Goal: Task Accomplishment & Management: Use online tool/utility

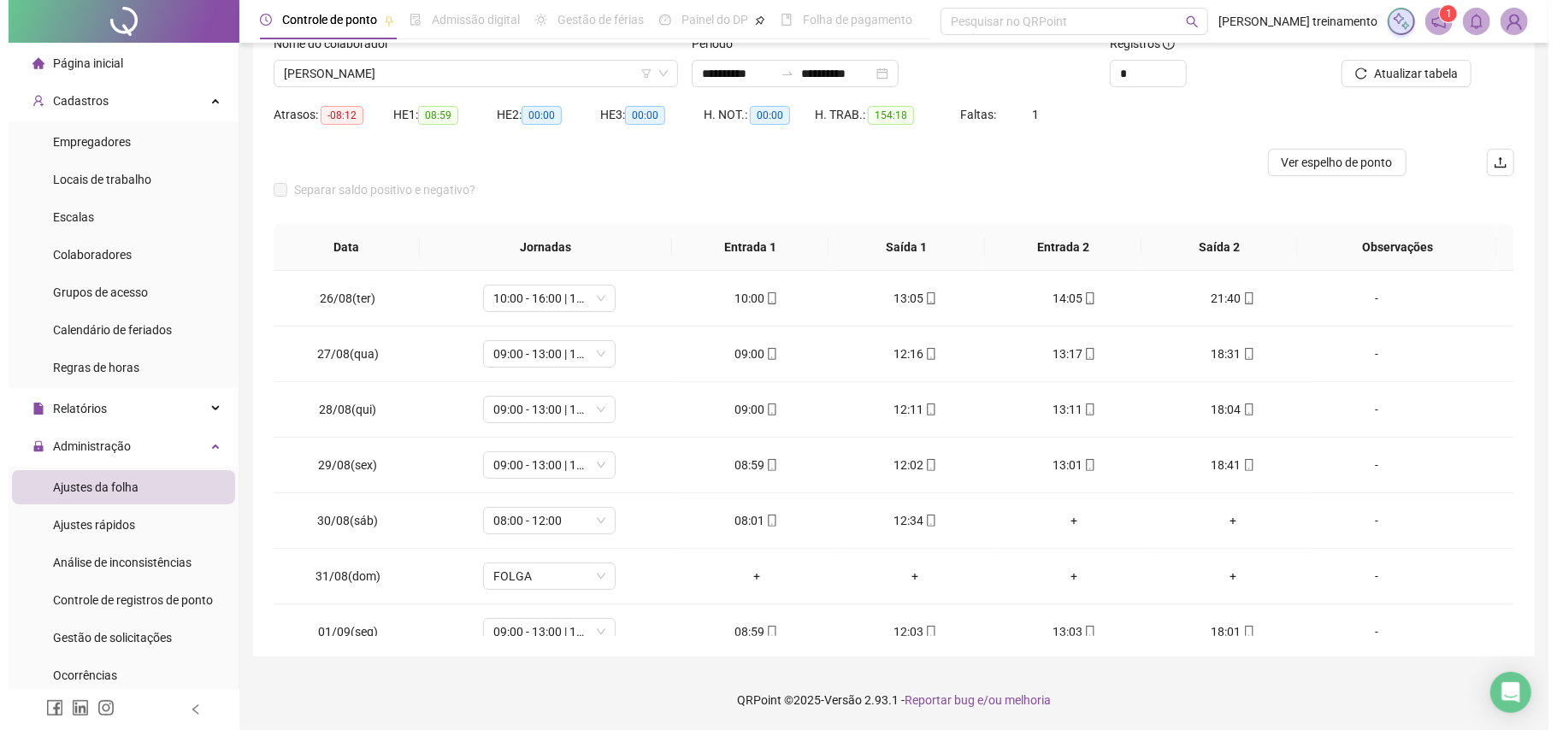
scroll to position [920, 0]
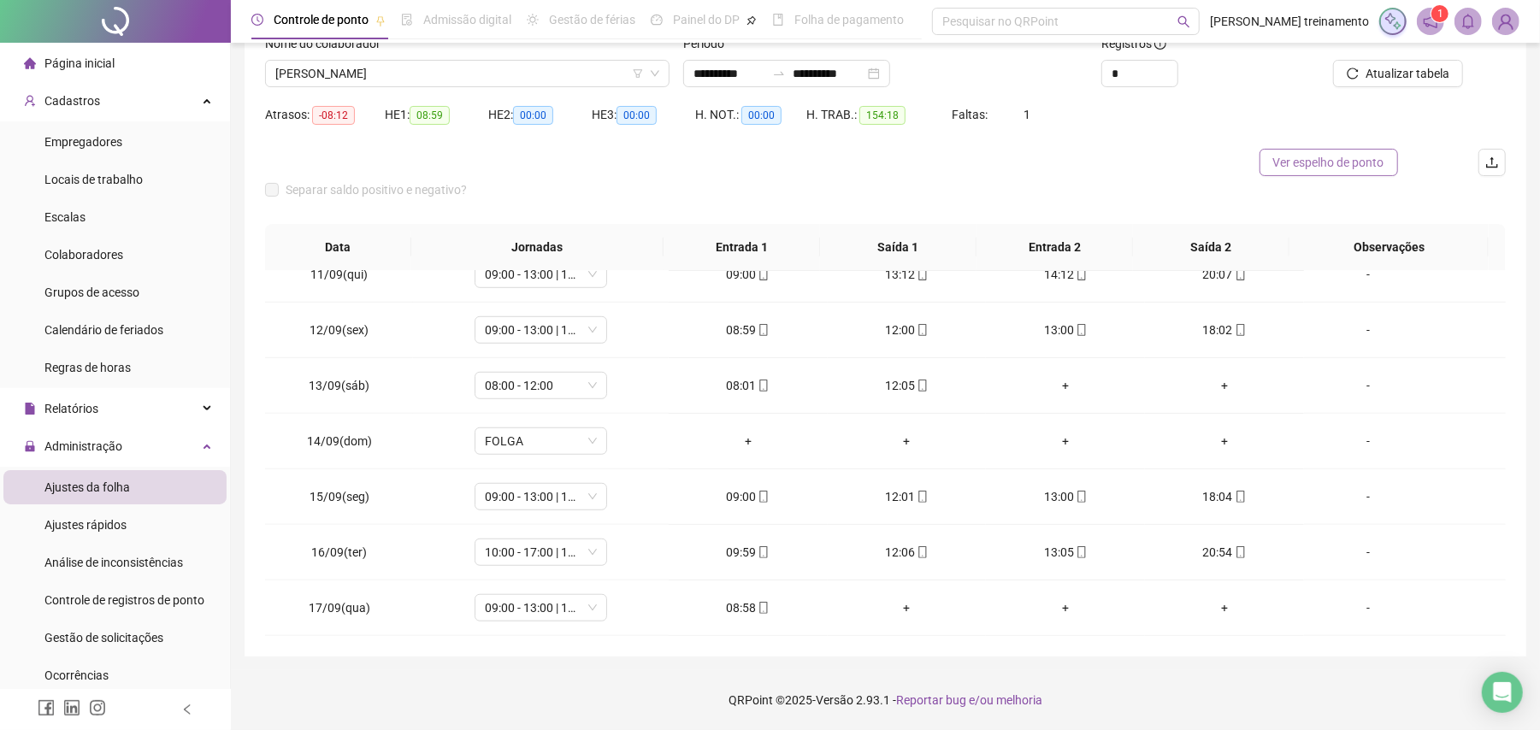
click at [1325, 168] on span "Ver espelho de ponto" at bounding box center [1328, 162] width 111 height 19
click at [494, 74] on span "[PERSON_NAME]" at bounding box center [467, 74] width 384 height 26
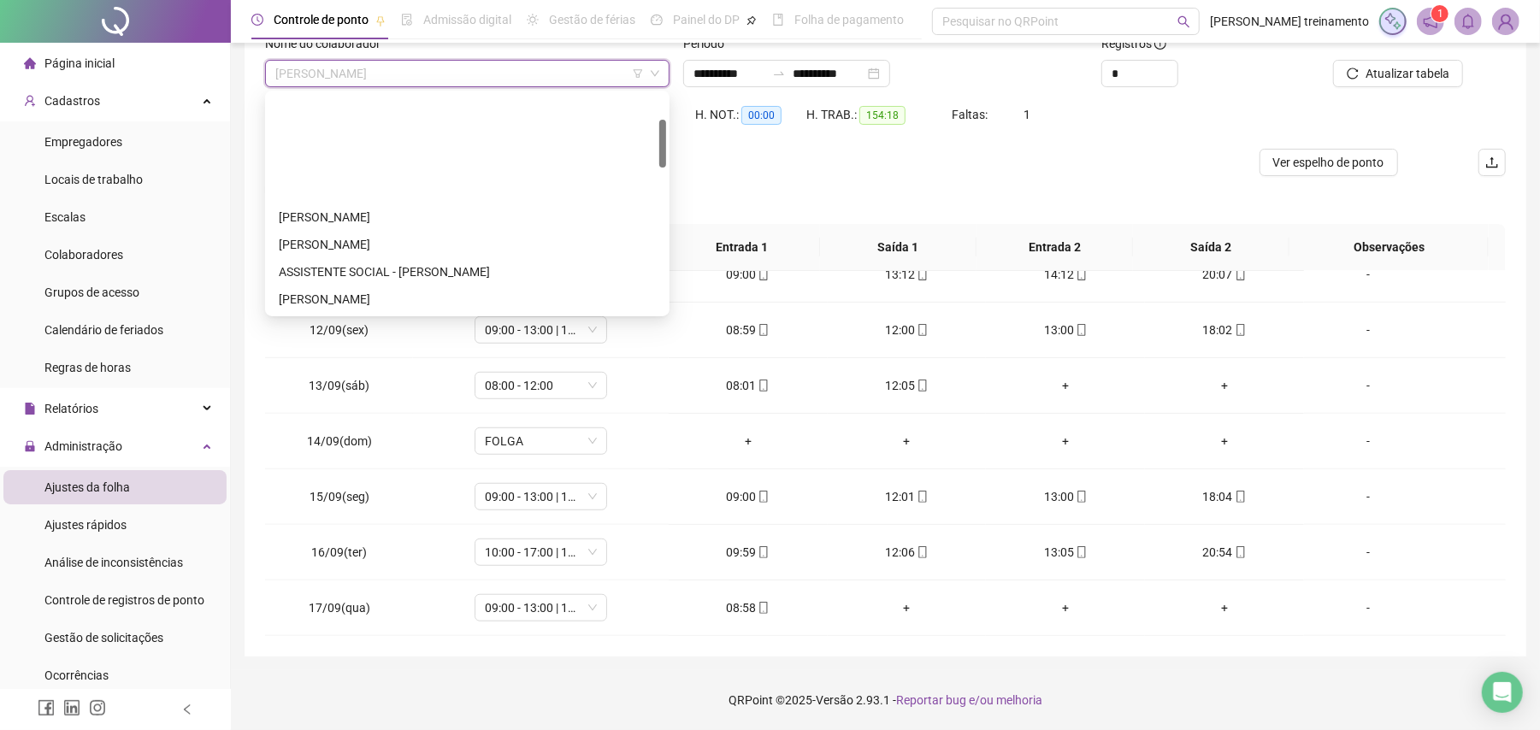
click at [522, 372] on div "[PERSON_NAME]" at bounding box center [467, 381] width 377 height 19
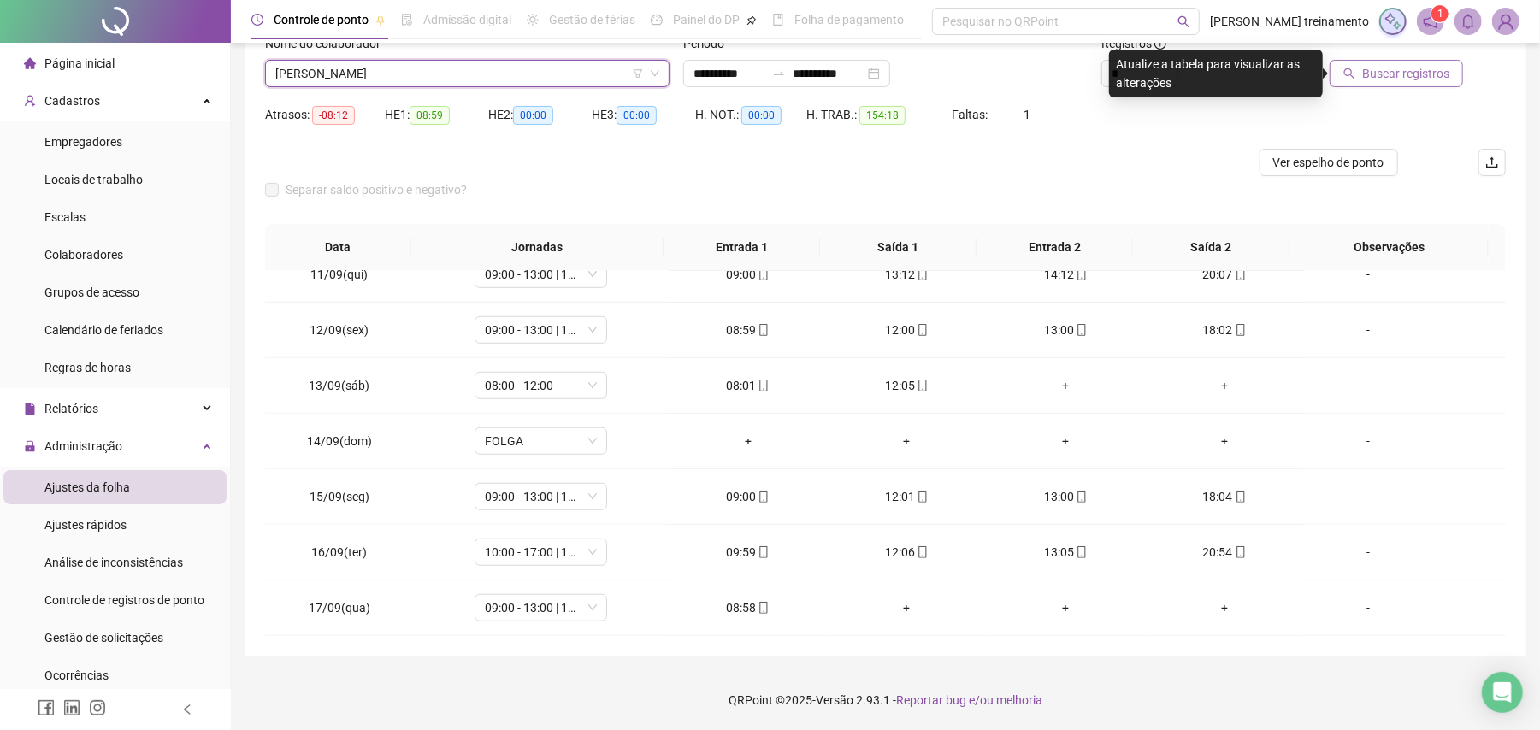
drag, startPoint x: 1389, startPoint y: 60, endPoint x: 1387, endPoint y: 79, distance: 18.9
click at [1389, 75] on button "Buscar registros" at bounding box center [1396, 73] width 133 height 27
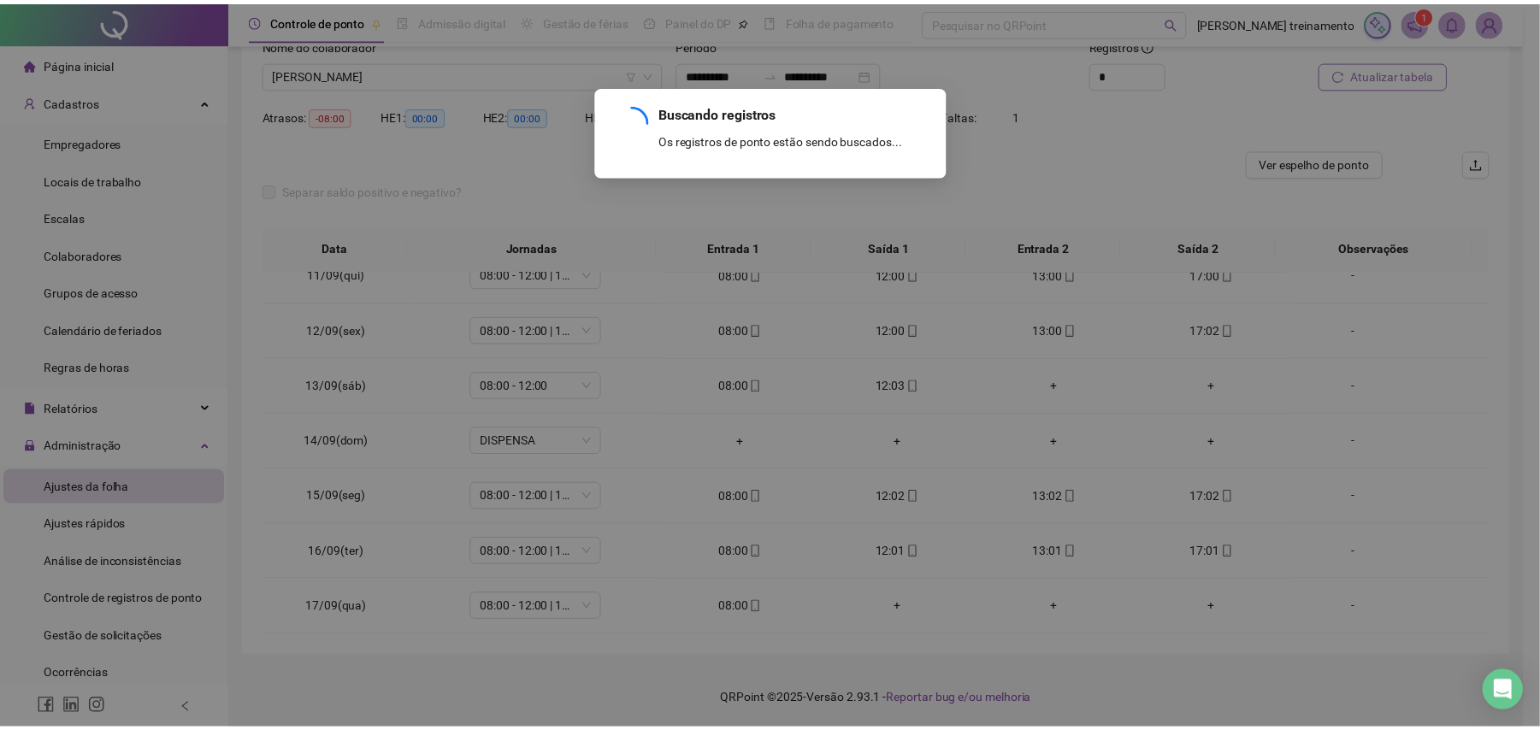
scroll to position [585, 0]
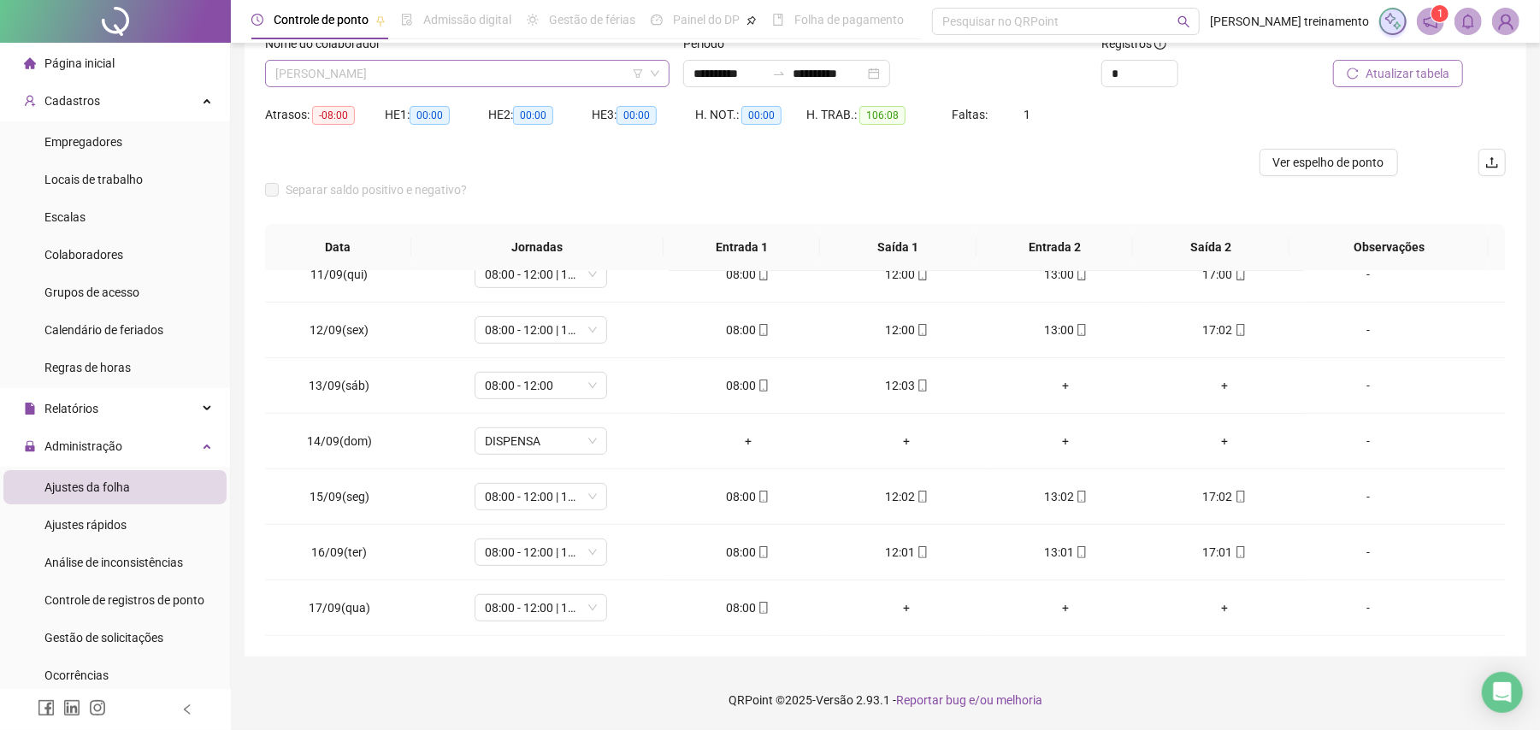
click at [530, 77] on span "[PERSON_NAME]" at bounding box center [467, 74] width 384 height 26
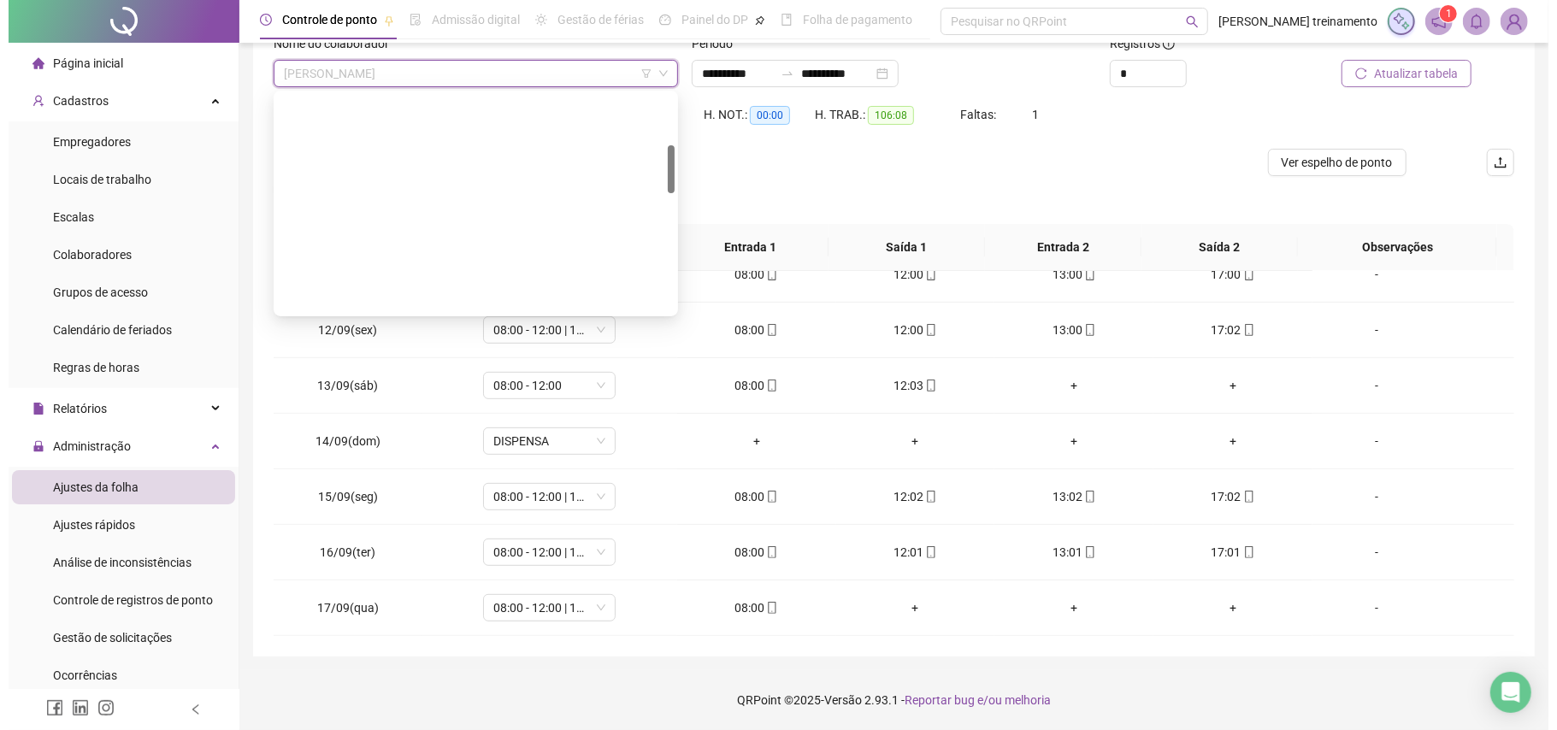
scroll to position [227, 0]
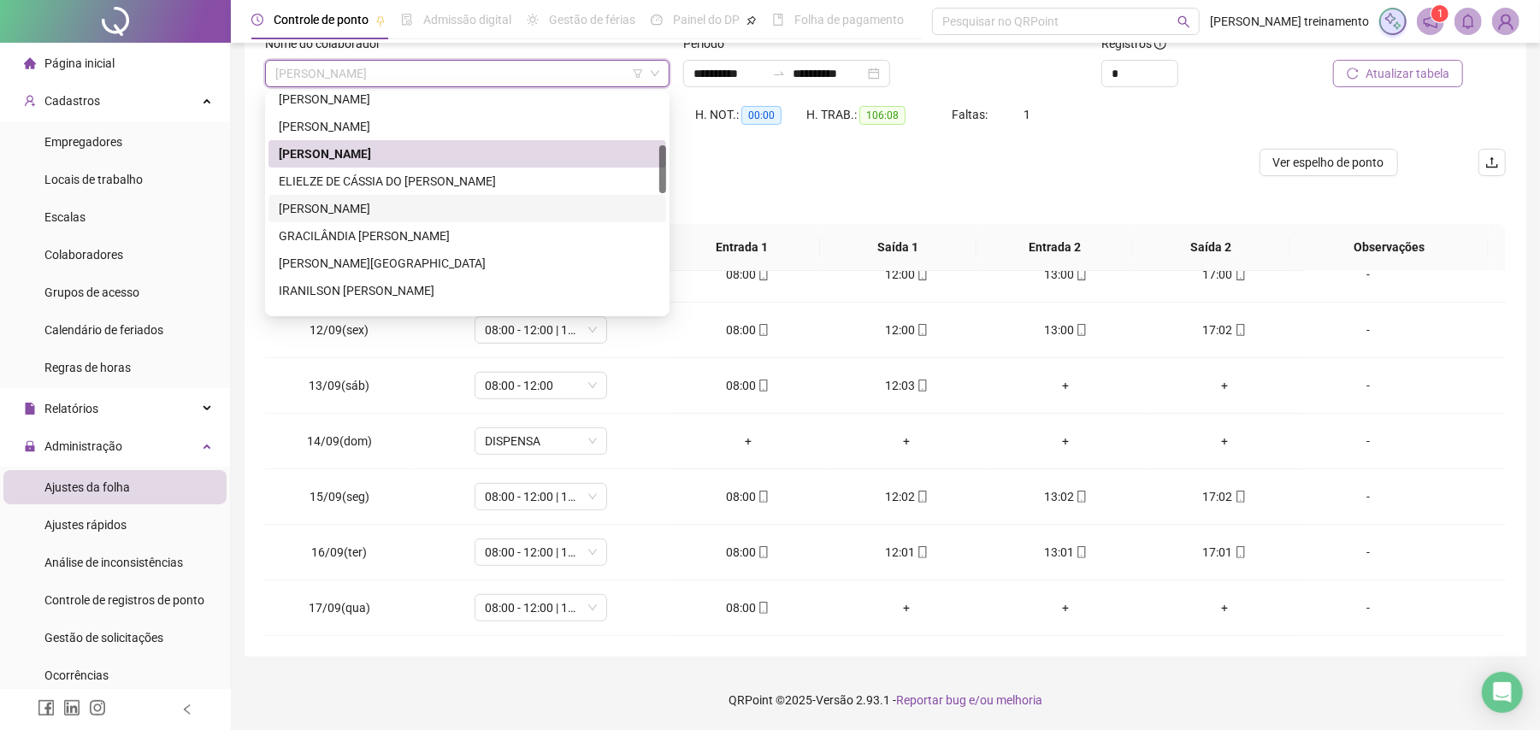
click at [513, 216] on div "[PERSON_NAME]" at bounding box center [467, 208] width 377 height 19
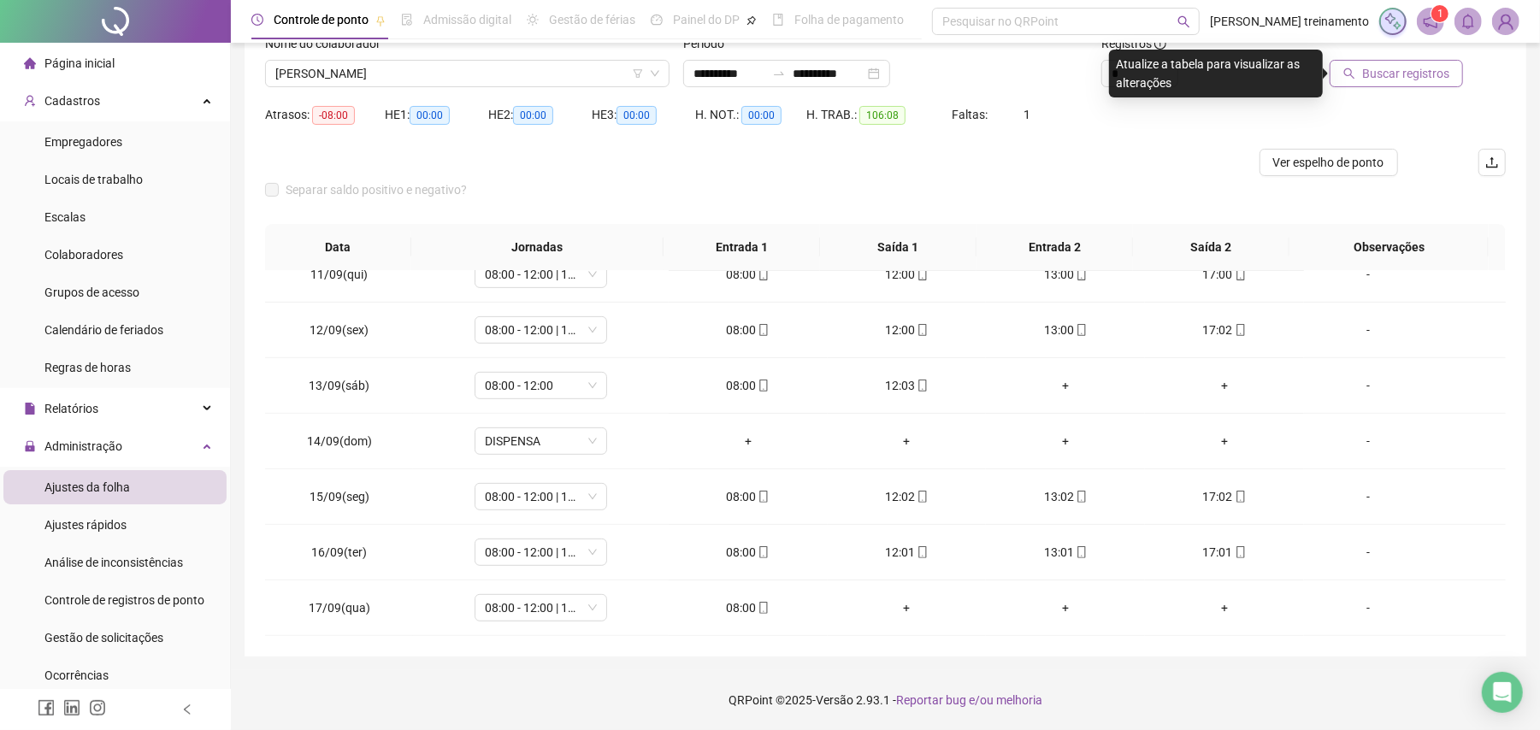
click at [1416, 79] on span "Buscar registros" at bounding box center [1405, 73] width 87 height 19
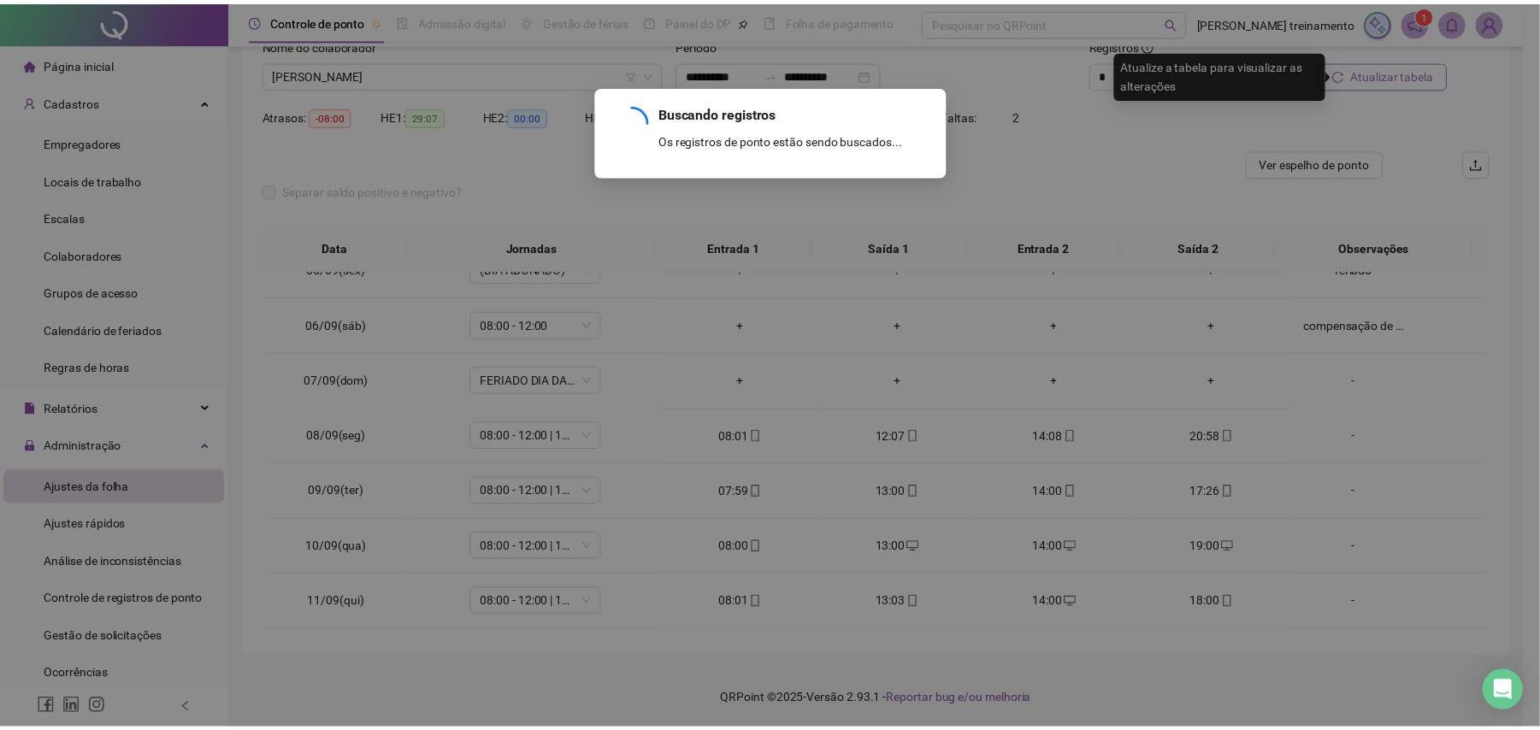
scroll to position [920, 0]
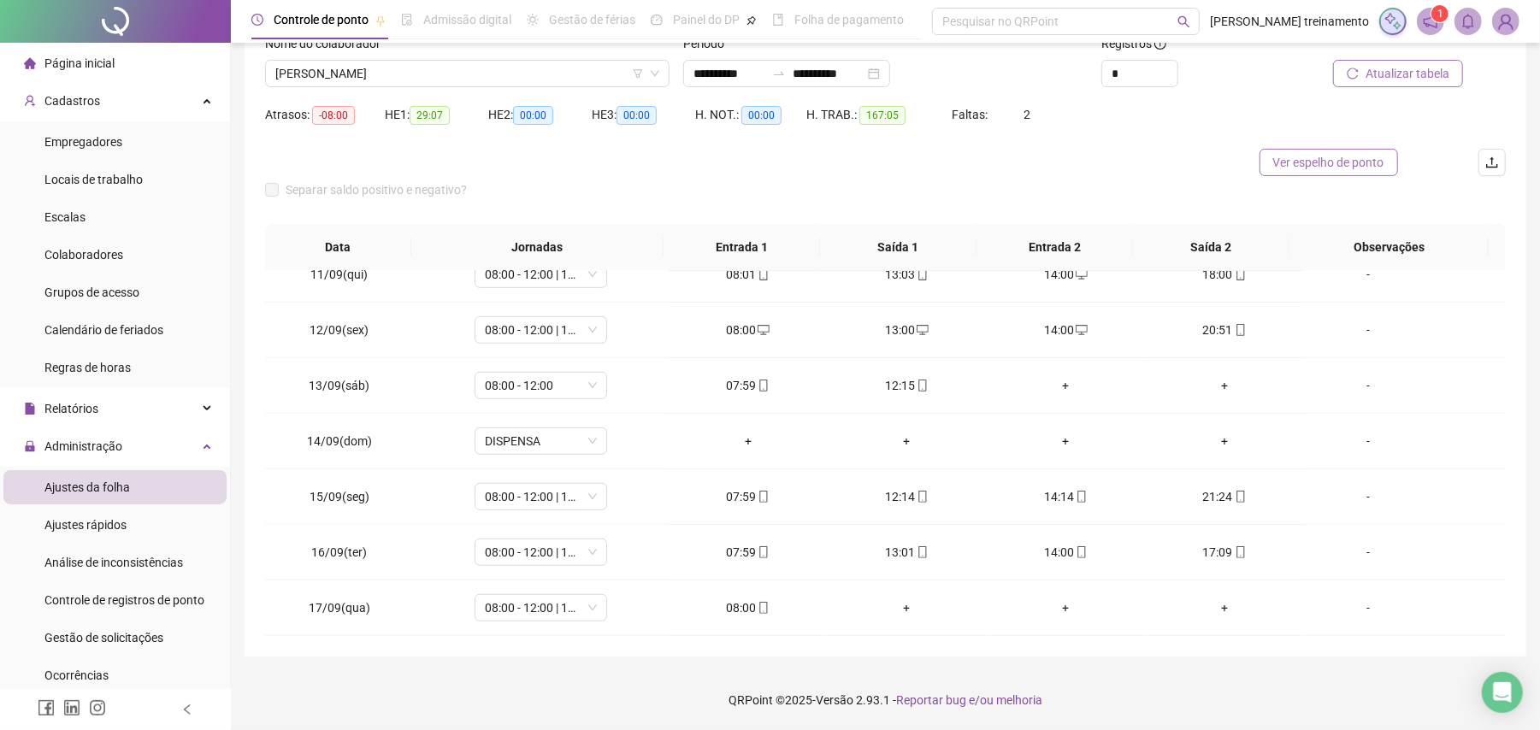
click at [1342, 156] on span "Ver espelho de ponto" at bounding box center [1328, 162] width 111 height 19
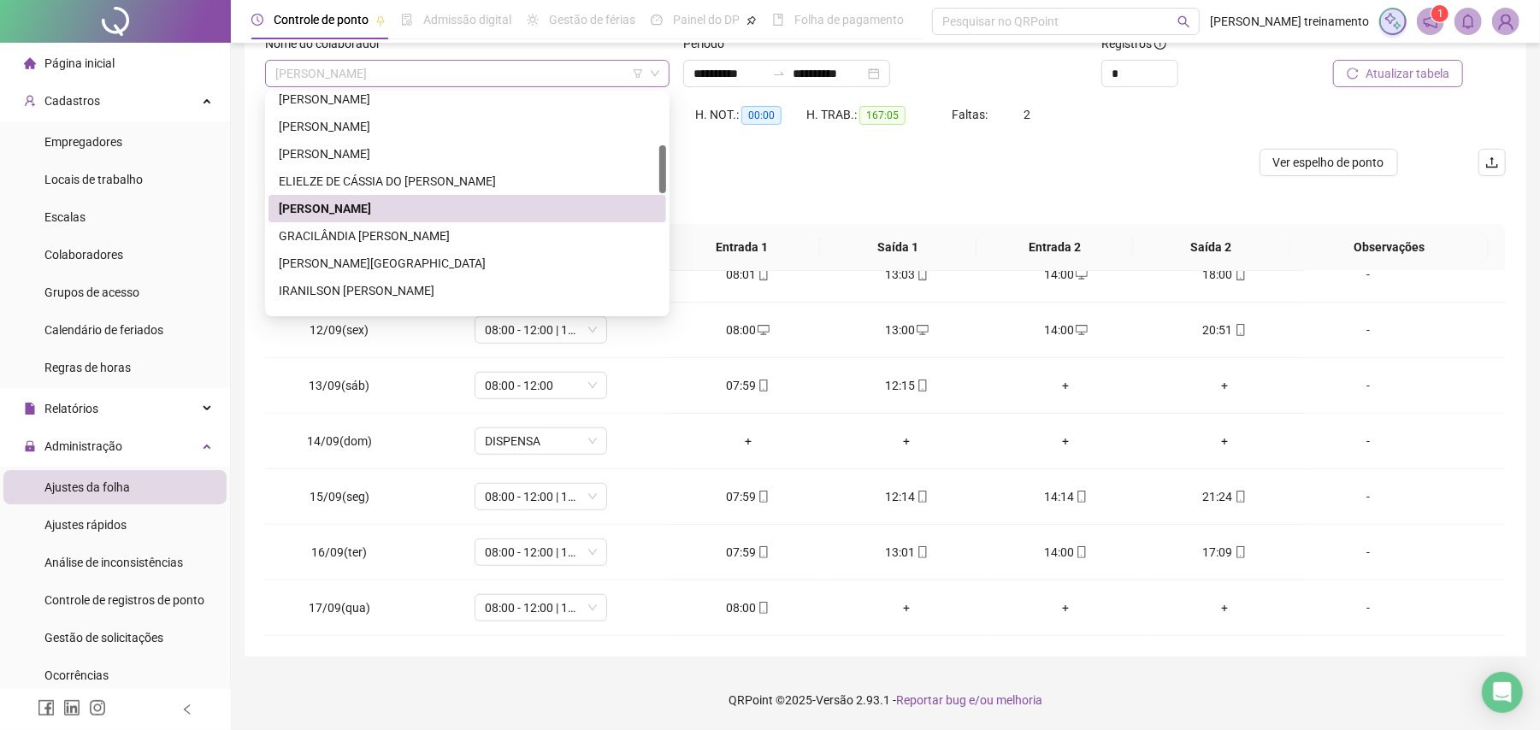
click at [562, 76] on span "[PERSON_NAME]" at bounding box center [467, 74] width 384 height 26
click at [515, 237] on div "GRACILÂNDIA [PERSON_NAME]" at bounding box center [467, 236] width 377 height 19
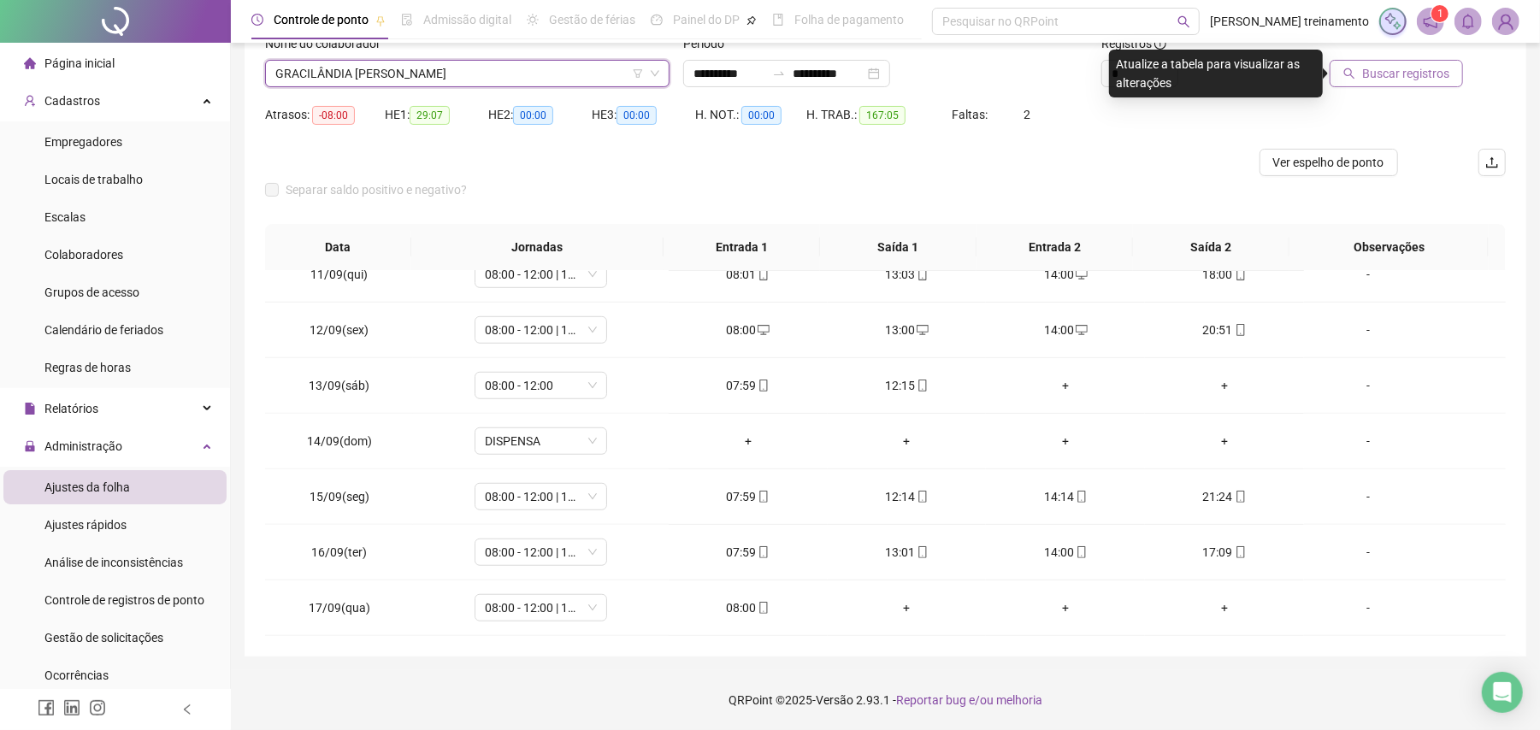
click at [1413, 79] on span "Buscar registros" at bounding box center [1405, 73] width 87 height 19
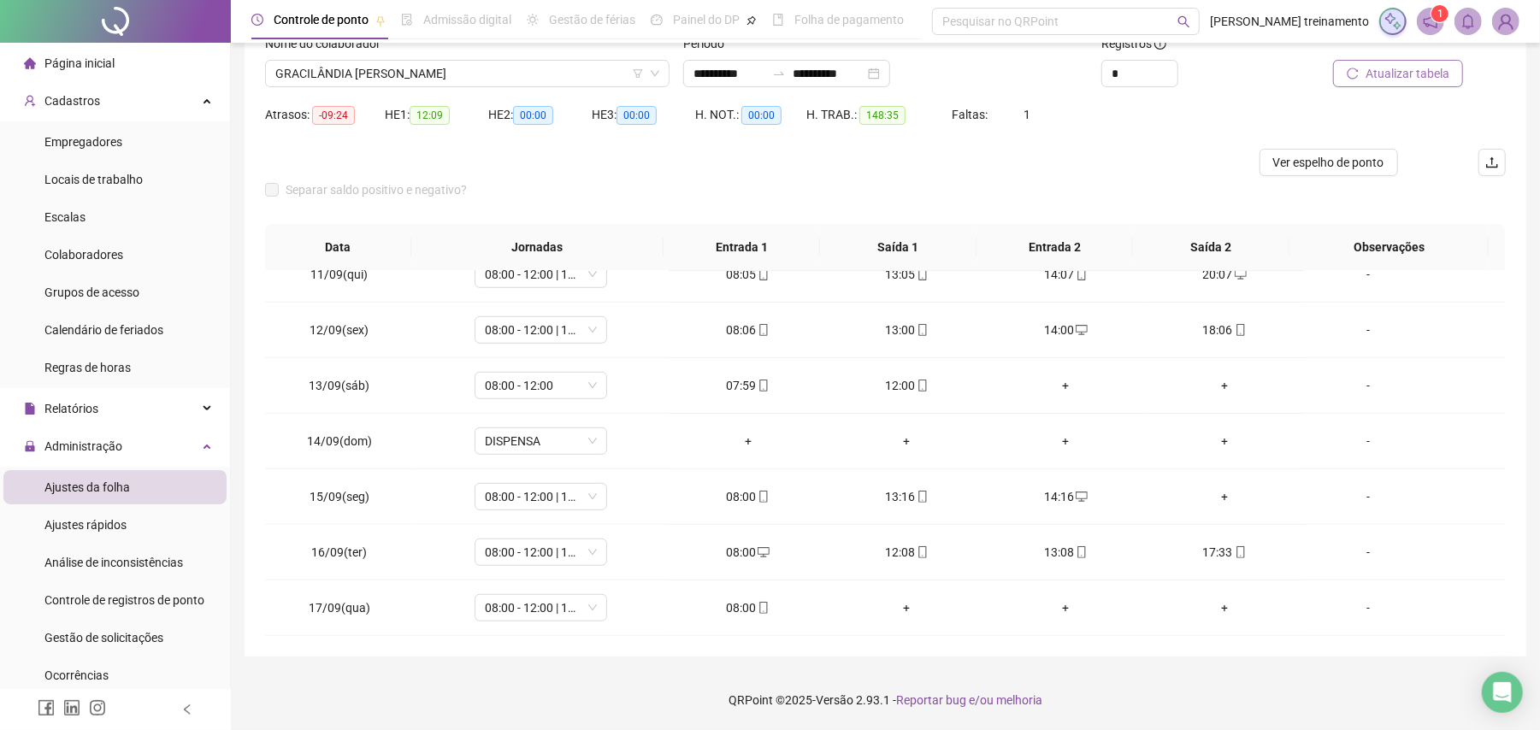
click at [1395, 70] on span "Atualizar tabela" at bounding box center [1407, 73] width 84 height 19
click at [1305, 168] on span "Ver espelho de ponto" at bounding box center [1328, 162] width 111 height 19
click at [571, 70] on span "GRACILÂNDIA [PERSON_NAME]" at bounding box center [467, 74] width 384 height 26
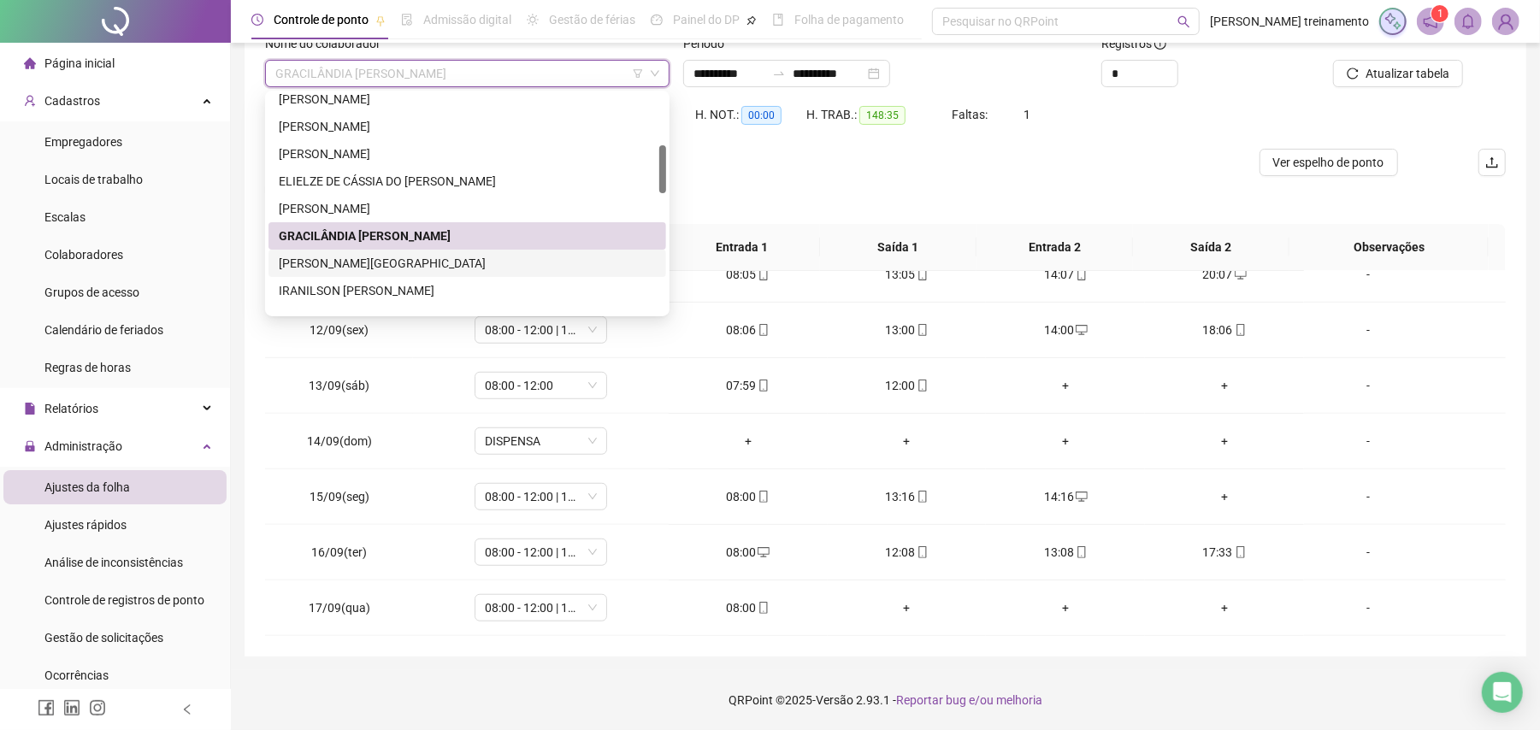
drag, startPoint x: 514, startPoint y: 267, endPoint x: 1206, endPoint y: 216, distance: 693.5
click at [544, 264] on div "[PERSON_NAME][GEOGRAPHIC_DATA]" at bounding box center [467, 263] width 377 height 19
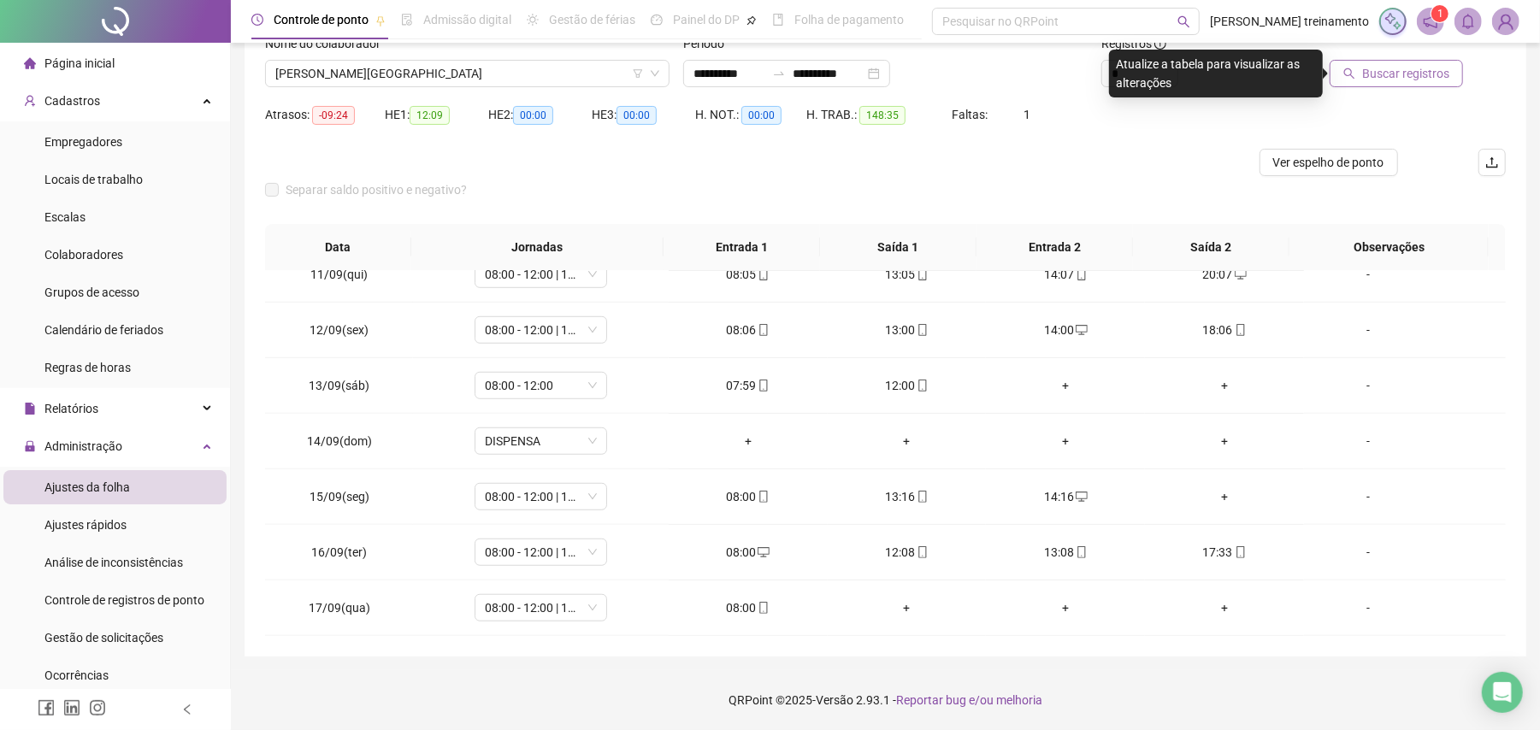
click at [1392, 69] on span "Buscar registros" at bounding box center [1405, 73] width 87 height 19
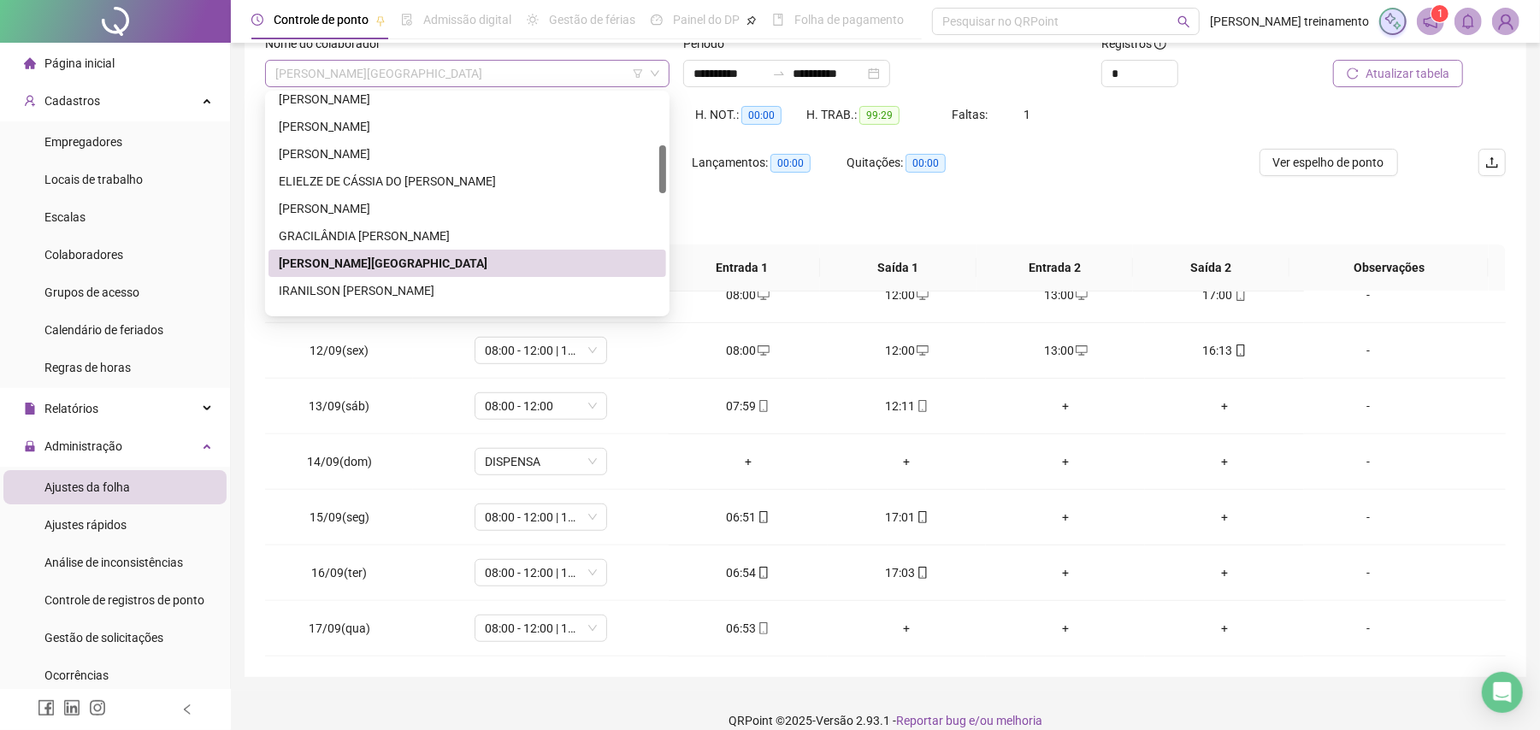
click at [511, 74] on span "[PERSON_NAME][GEOGRAPHIC_DATA]" at bounding box center [467, 74] width 384 height 26
click at [520, 295] on div "IRANILSON [PERSON_NAME]" at bounding box center [467, 290] width 377 height 19
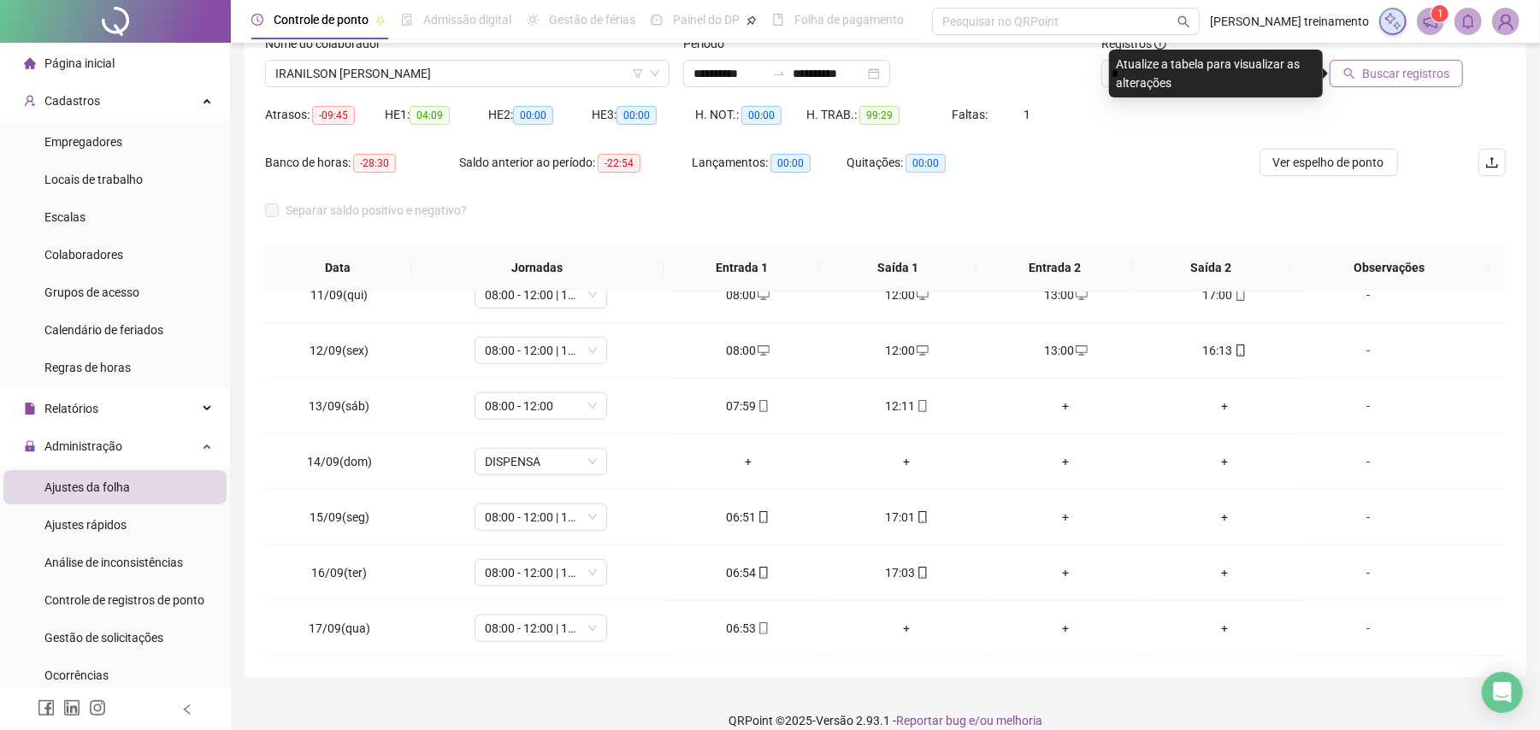
click at [1426, 70] on span "Buscar registros" at bounding box center [1405, 73] width 87 height 19
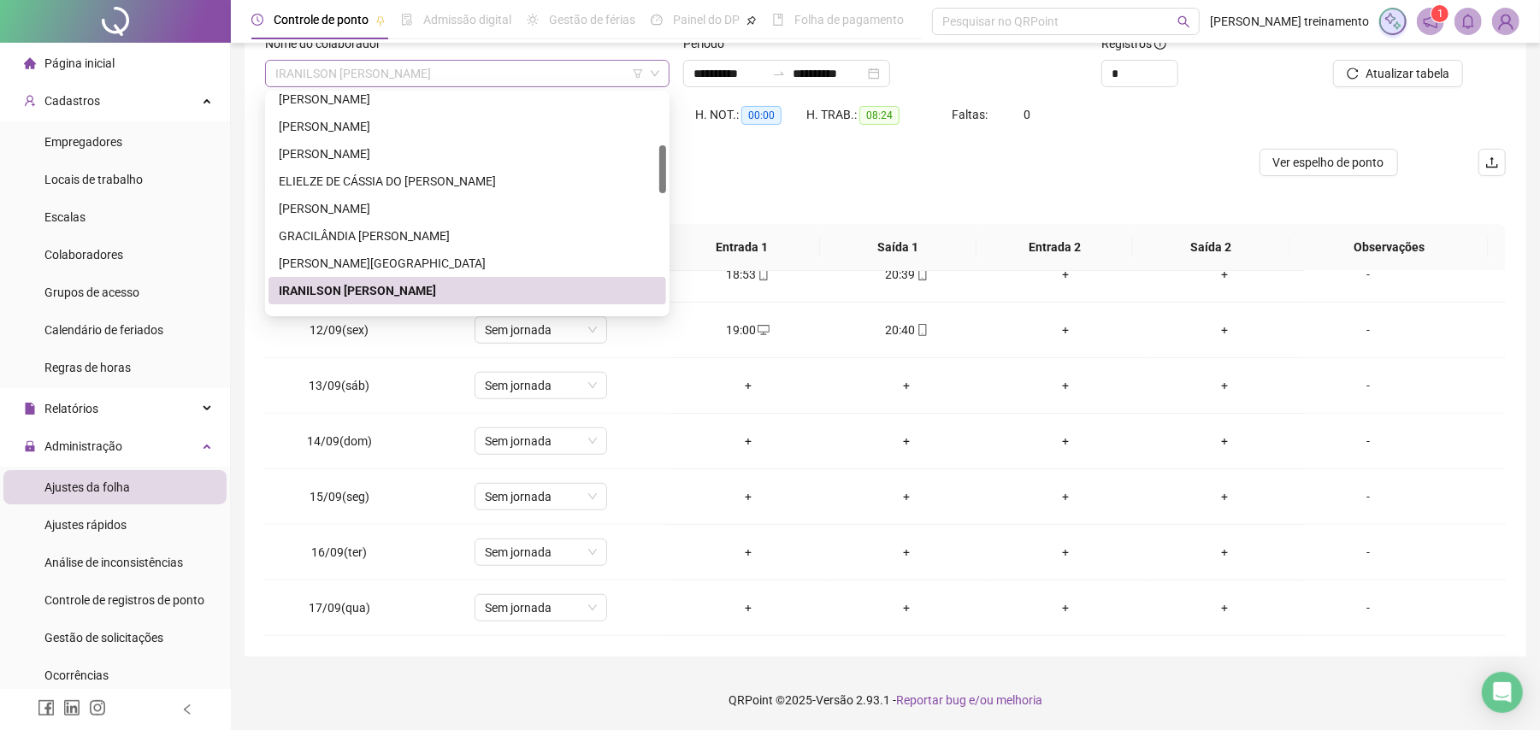
click at [572, 74] on span "IRANILSON [PERSON_NAME]" at bounding box center [467, 74] width 384 height 26
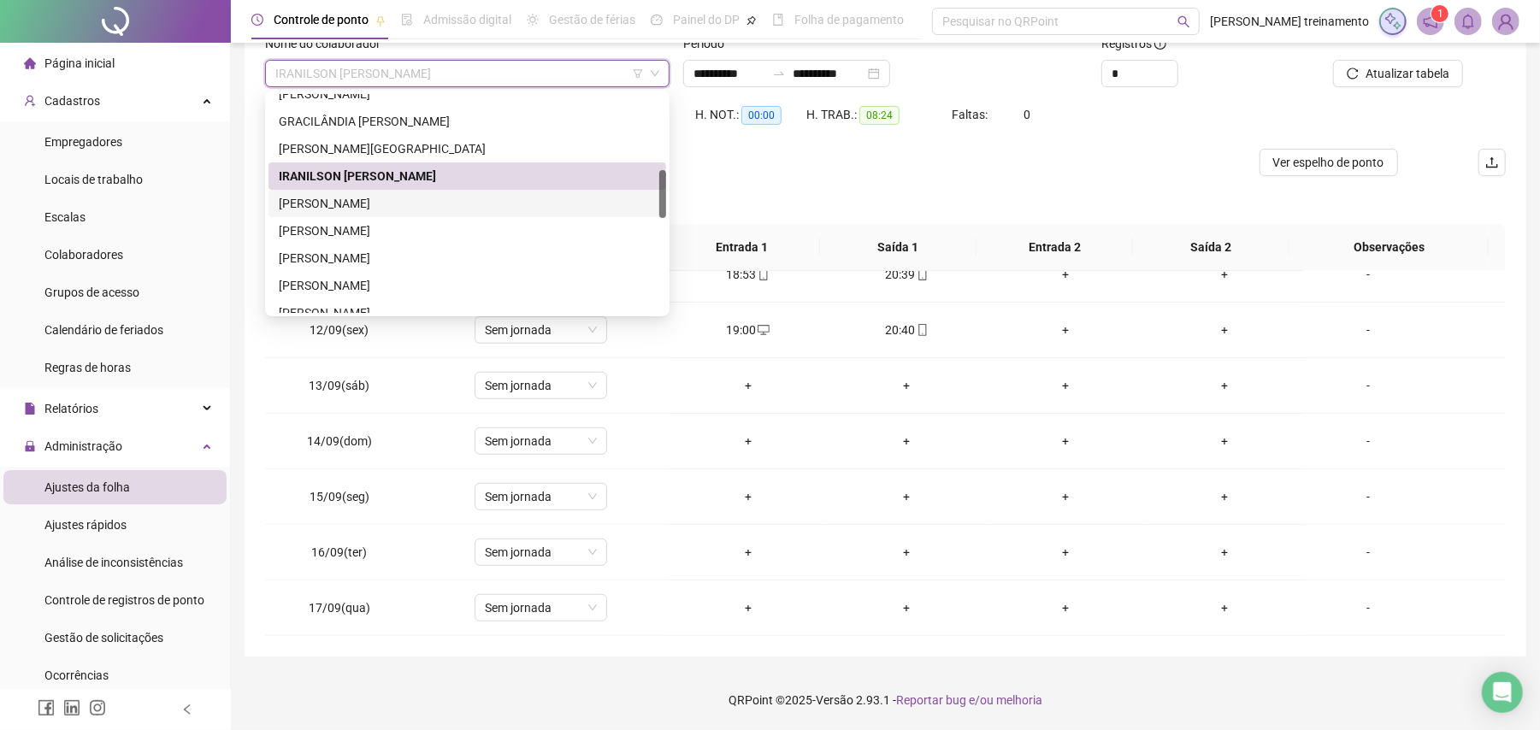
drag, startPoint x: 557, startPoint y: 199, endPoint x: 872, endPoint y: 152, distance: 318.1
click at [561, 199] on div "[PERSON_NAME]" at bounding box center [467, 203] width 377 height 19
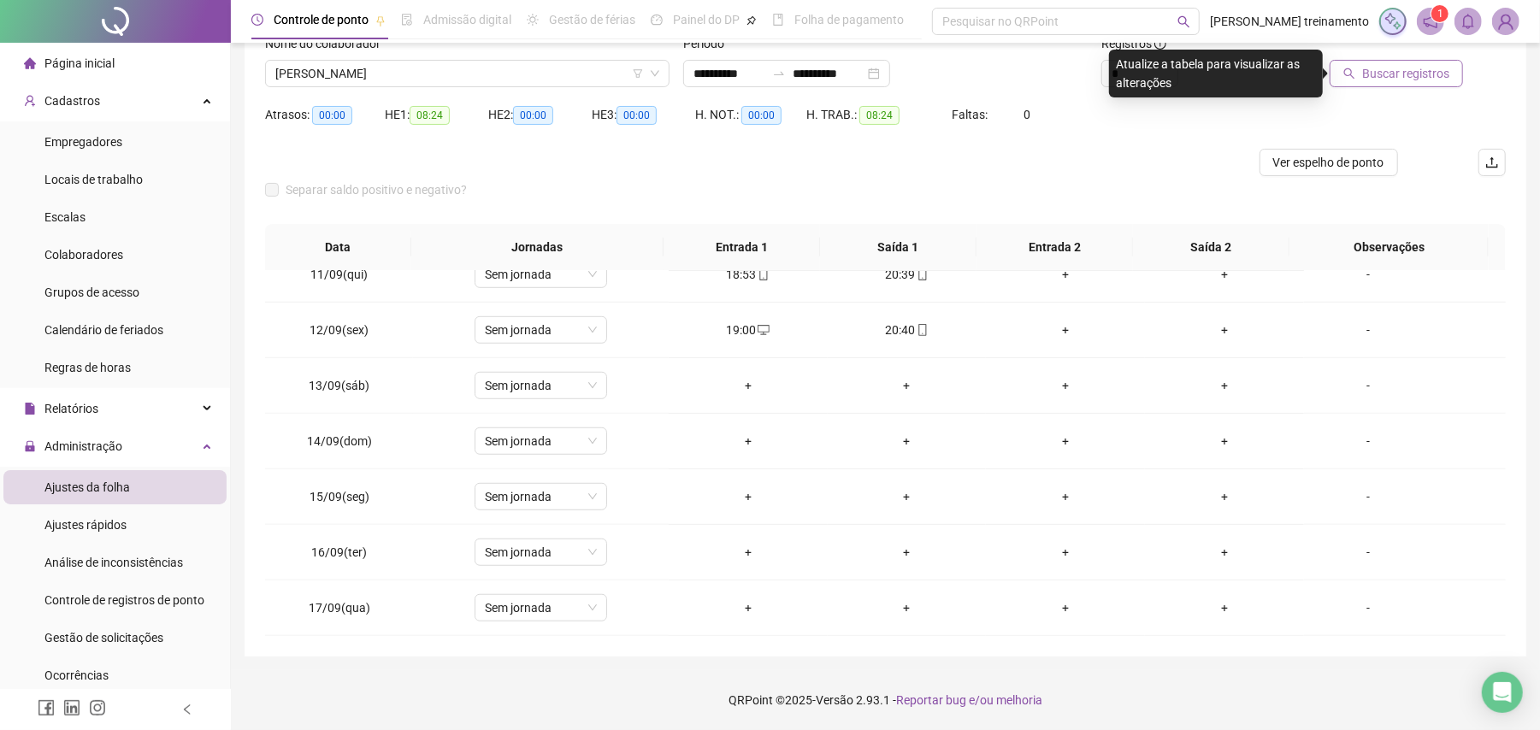
click at [1430, 72] on span "Buscar registros" at bounding box center [1405, 73] width 87 height 19
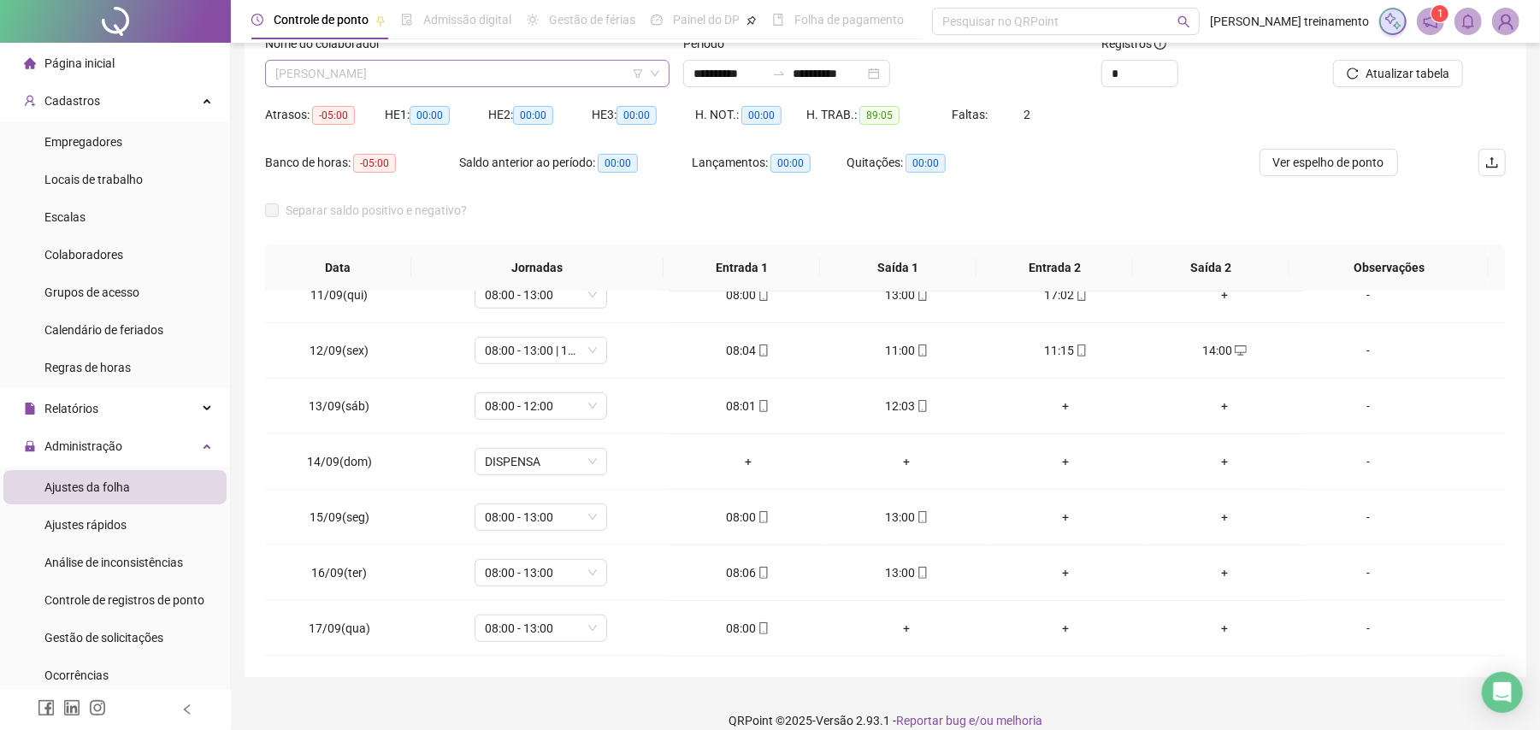
click at [508, 62] on span "[PERSON_NAME]" at bounding box center [467, 74] width 384 height 26
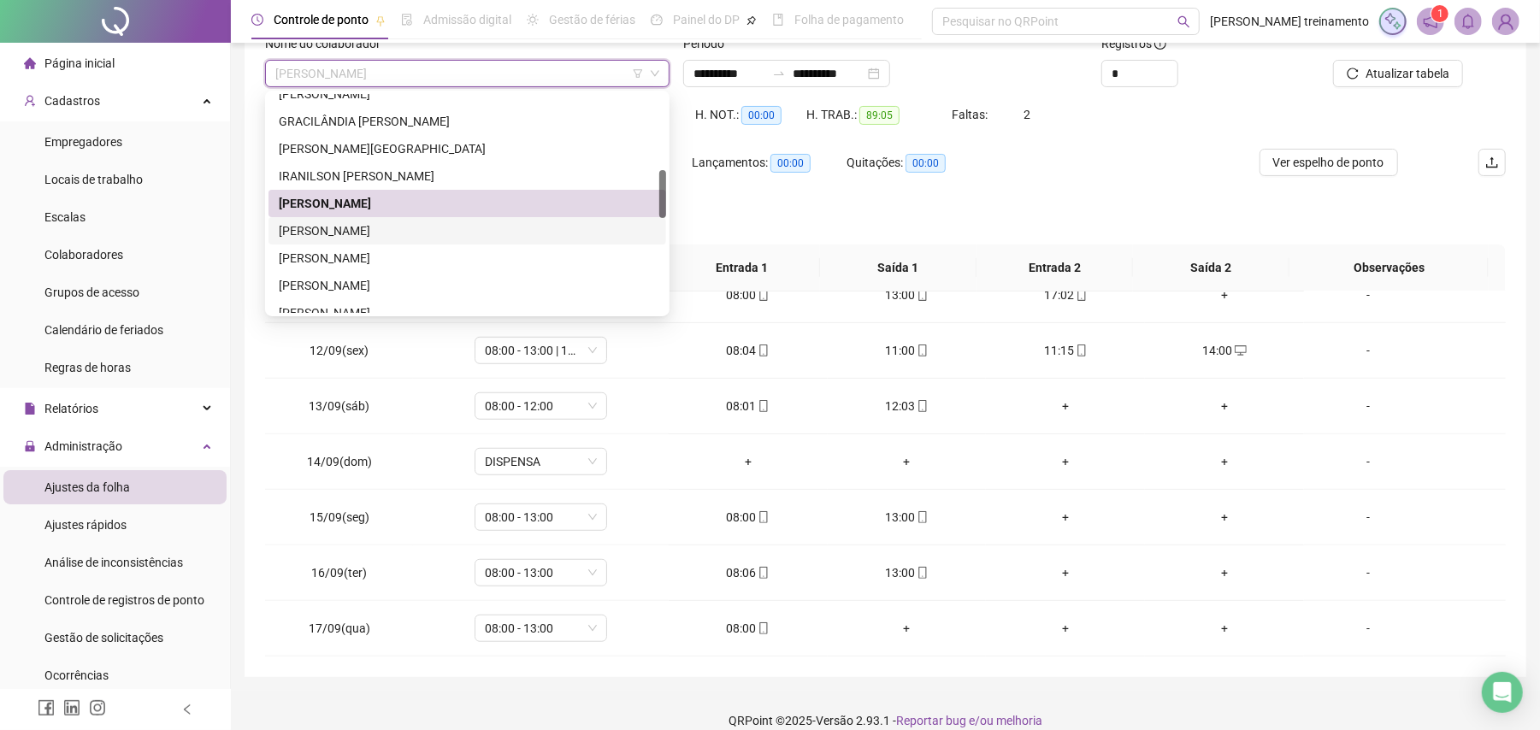
drag, startPoint x: 541, startPoint y: 229, endPoint x: 995, endPoint y: 197, distance: 455.2
click at [545, 229] on div "[PERSON_NAME]" at bounding box center [467, 230] width 377 height 19
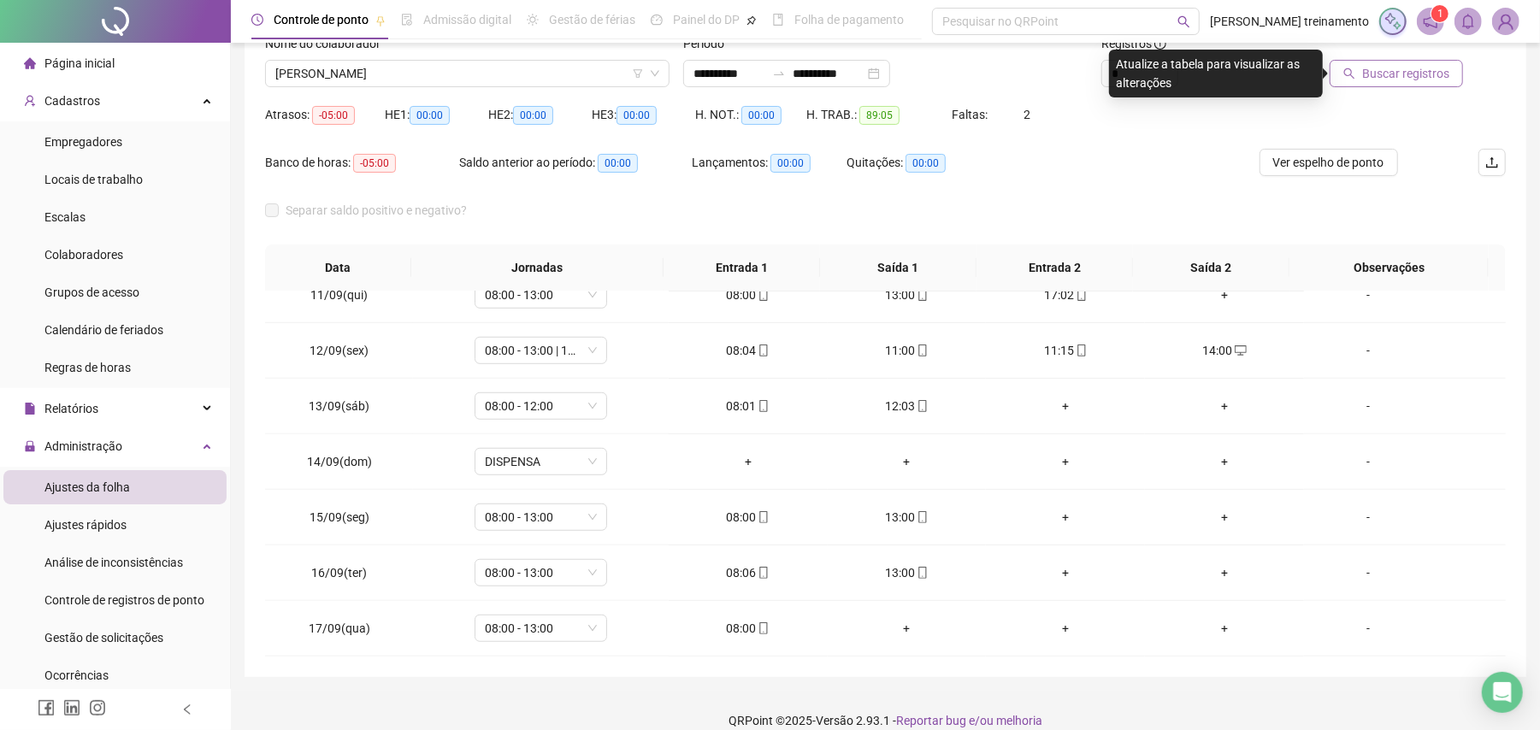
click at [1378, 75] on span "Buscar registros" at bounding box center [1405, 73] width 87 height 19
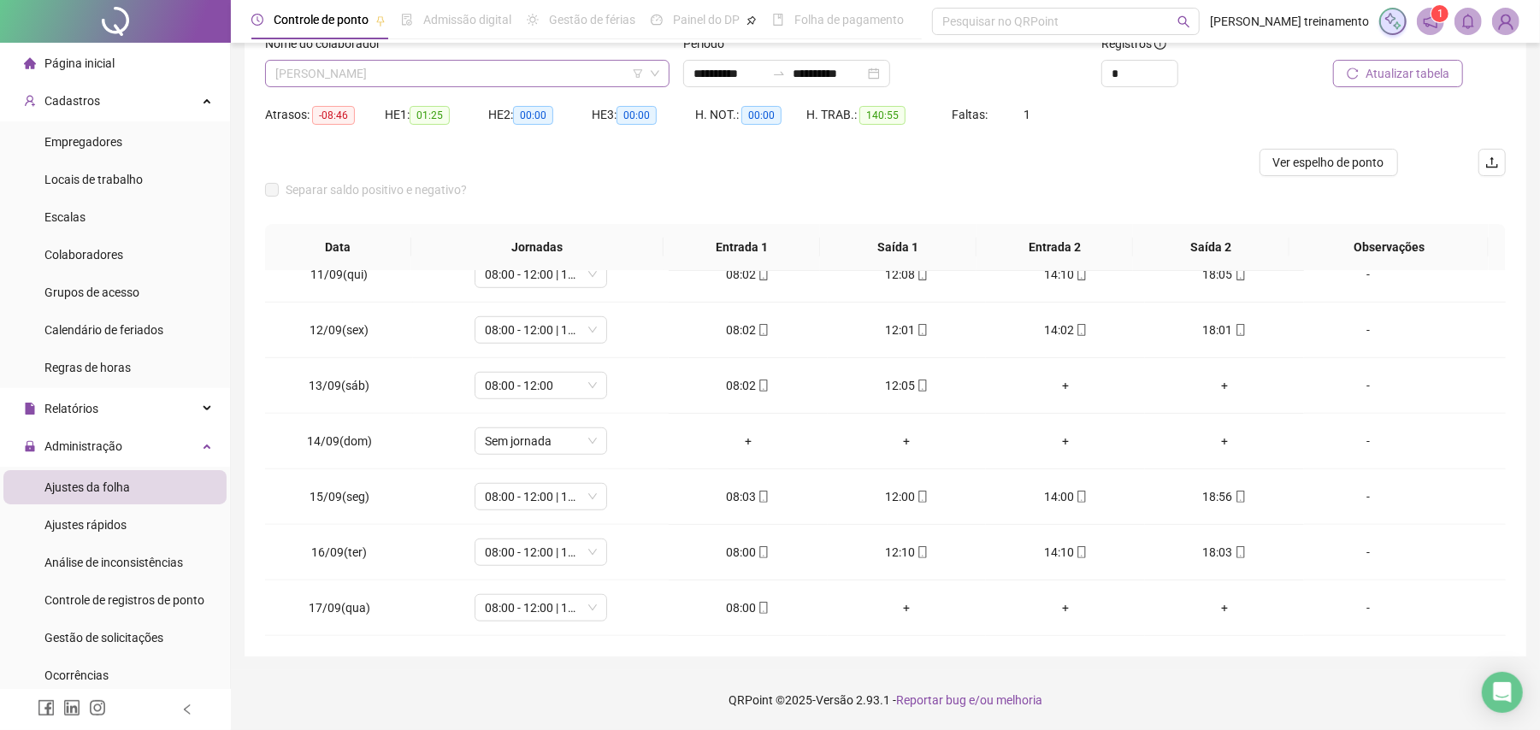
click at [515, 63] on span "[PERSON_NAME]" at bounding box center [467, 74] width 384 height 26
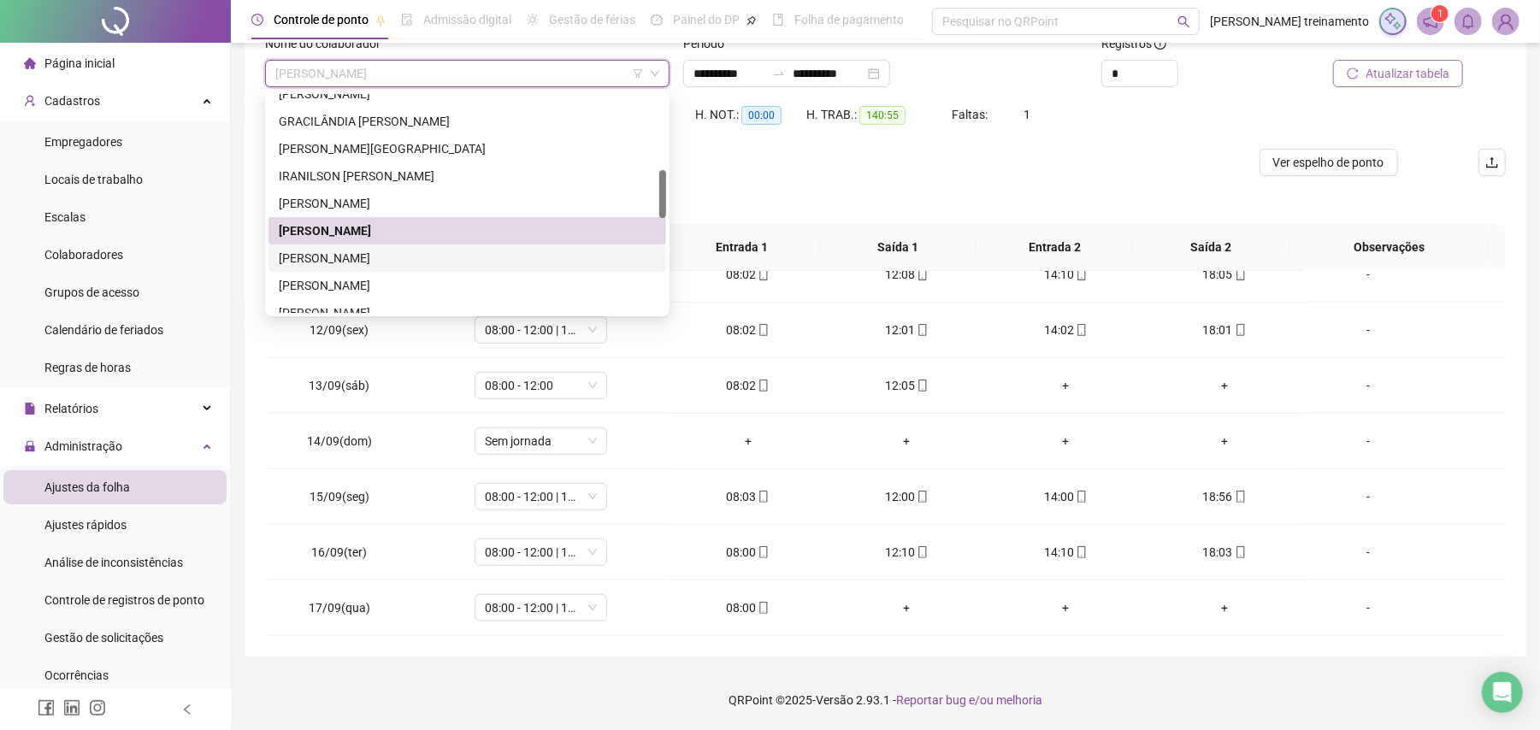
drag, startPoint x: 525, startPoint y: 258, endPoint x: 699, endPoint y: 246, distance: 174.0
click at [531, 258] on div "[PERSON_NAME]" at bounding box center [467, 258] width 377 height 19
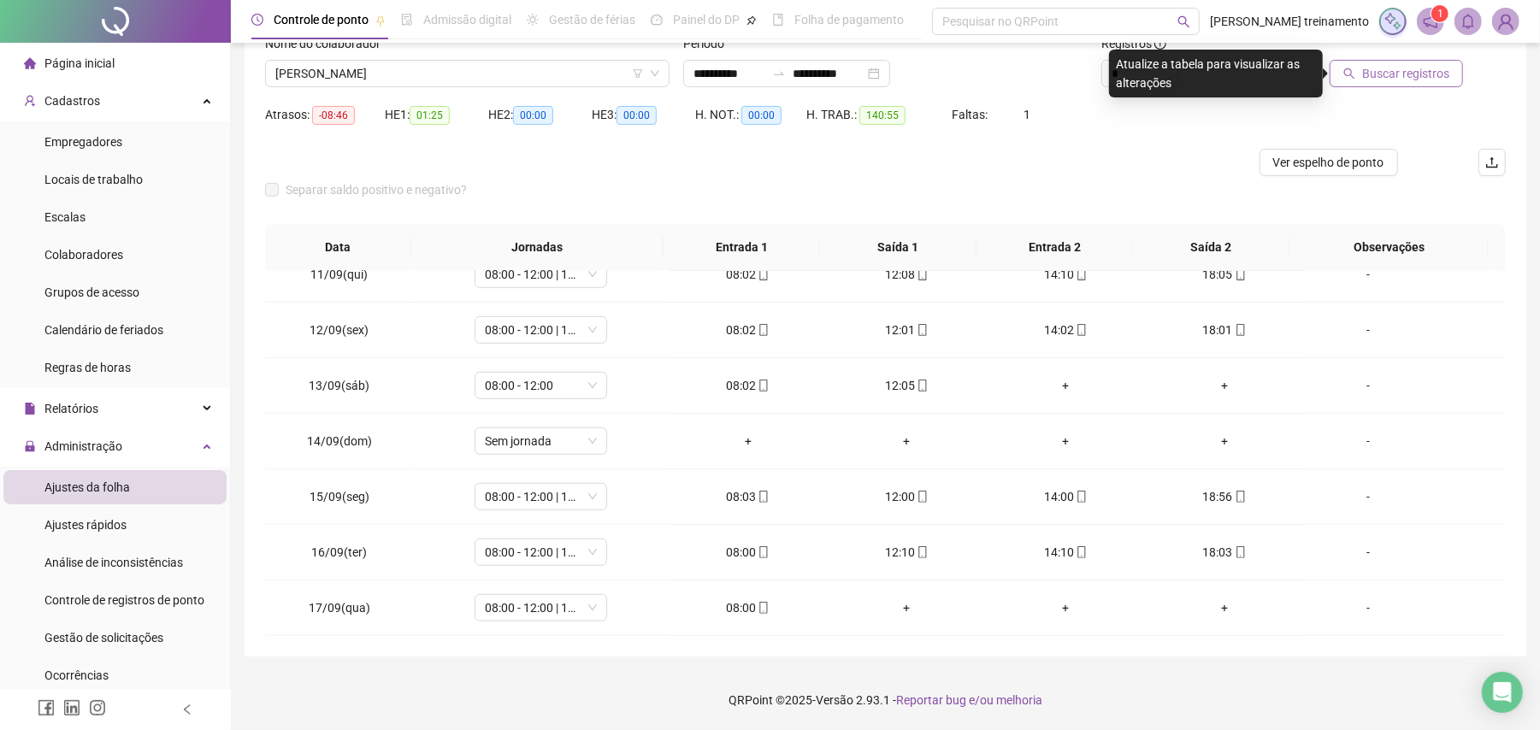
click at [1407, 72] on span "Buscar registros" at bounding box center [1405, 73] width 87 height 19
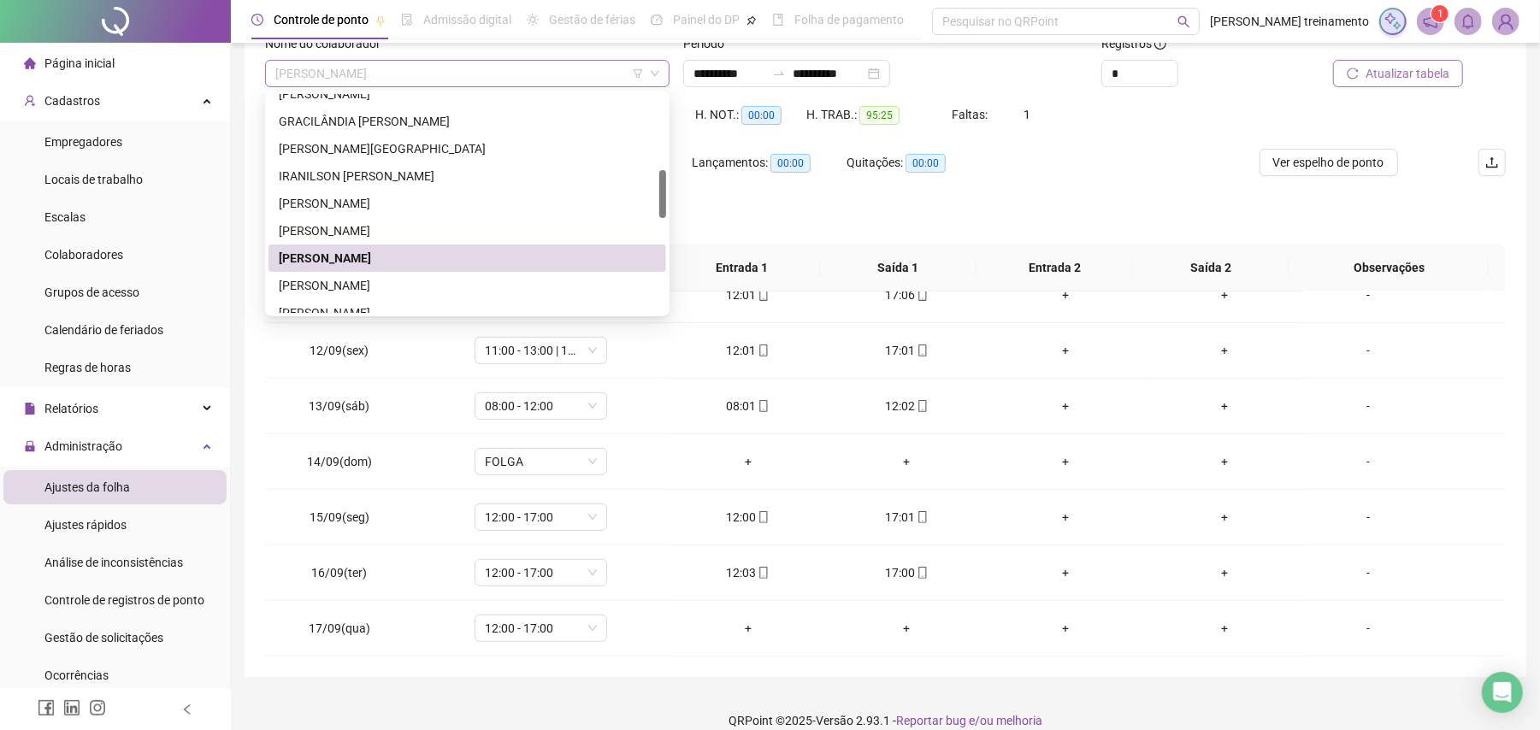
click at [538, 75] on span "[PERSON_NAME]" at bounding box center [467, 74] width 384 height 26
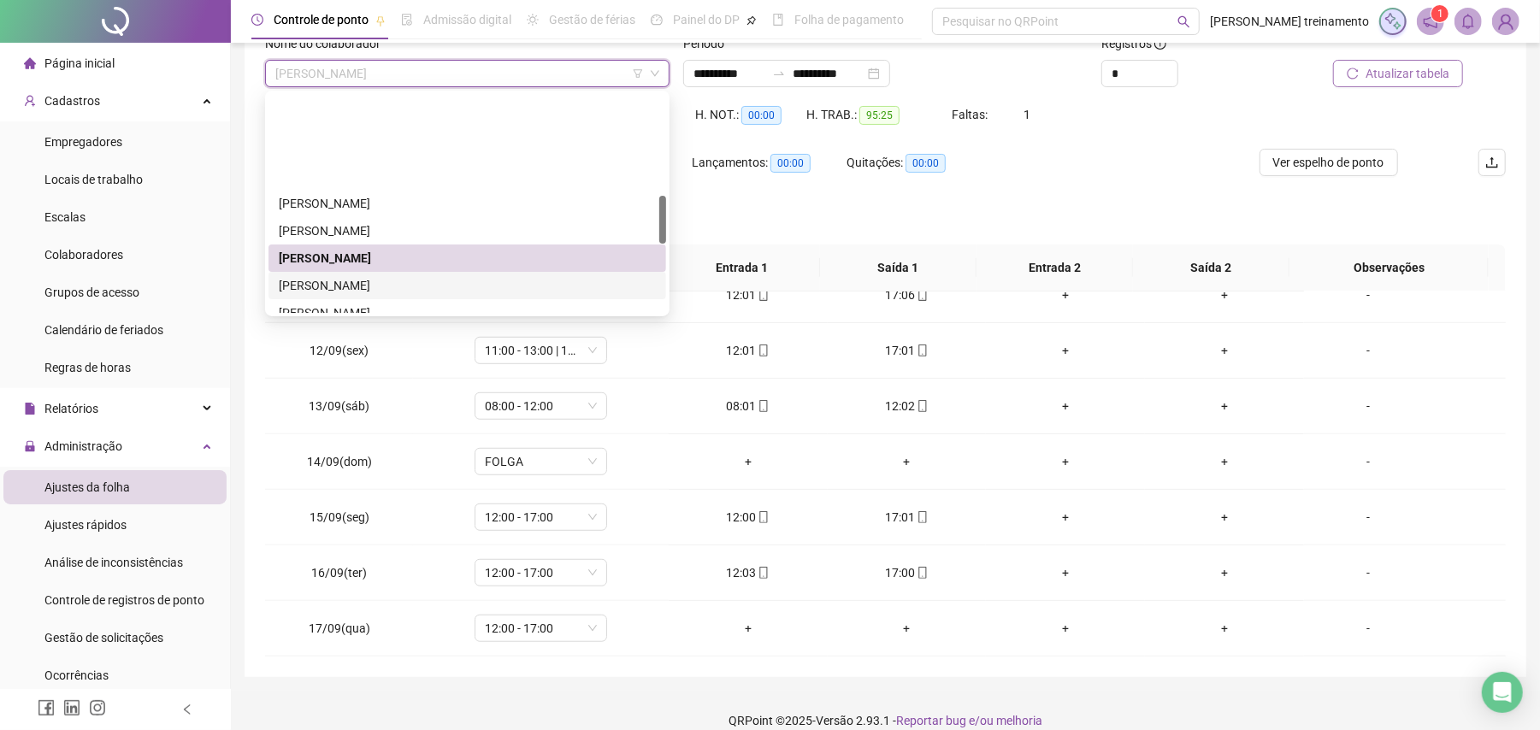
scroll to position [456, 0]
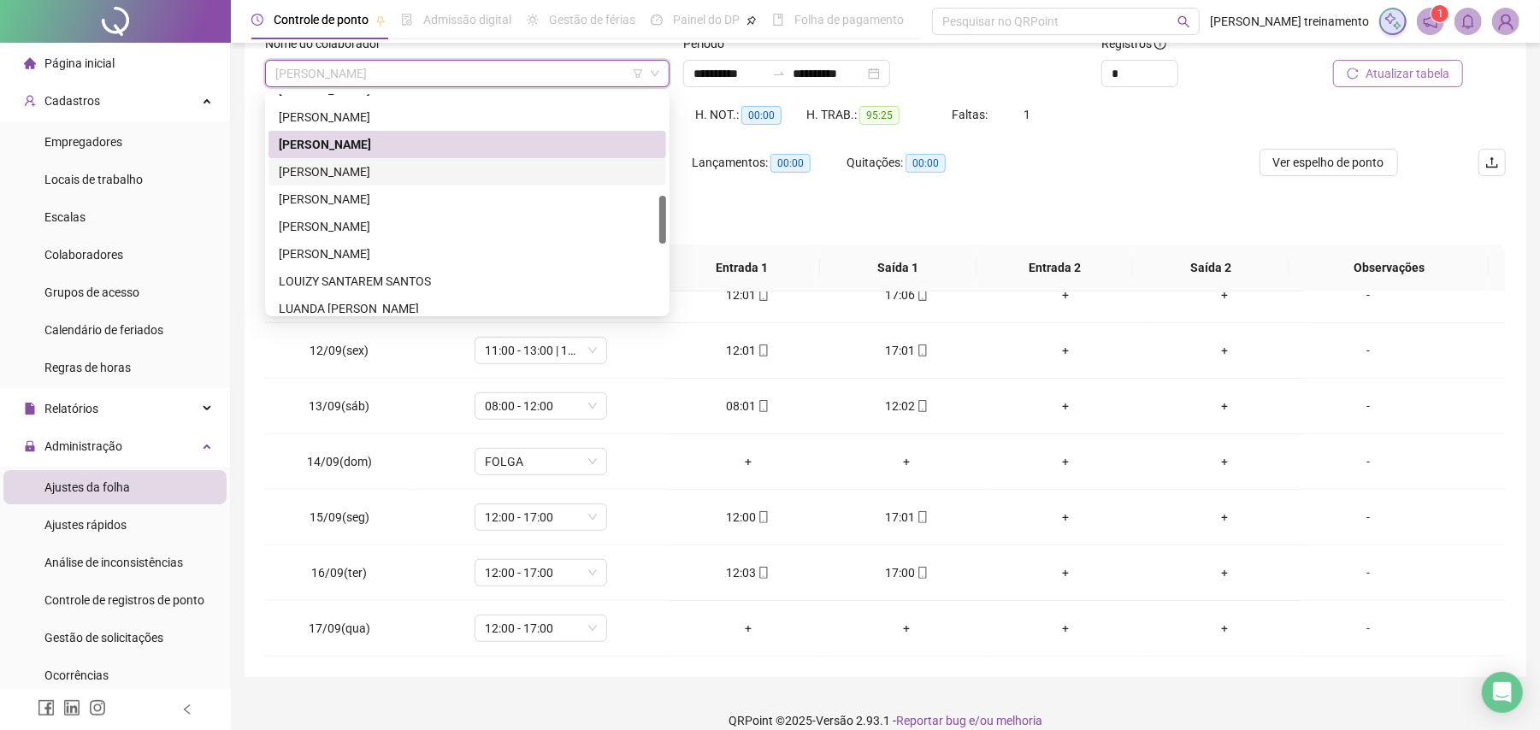
click at [561, 171] on div "[PERSON_NAME]" at bounding box center [467, 171] width 377 height 19
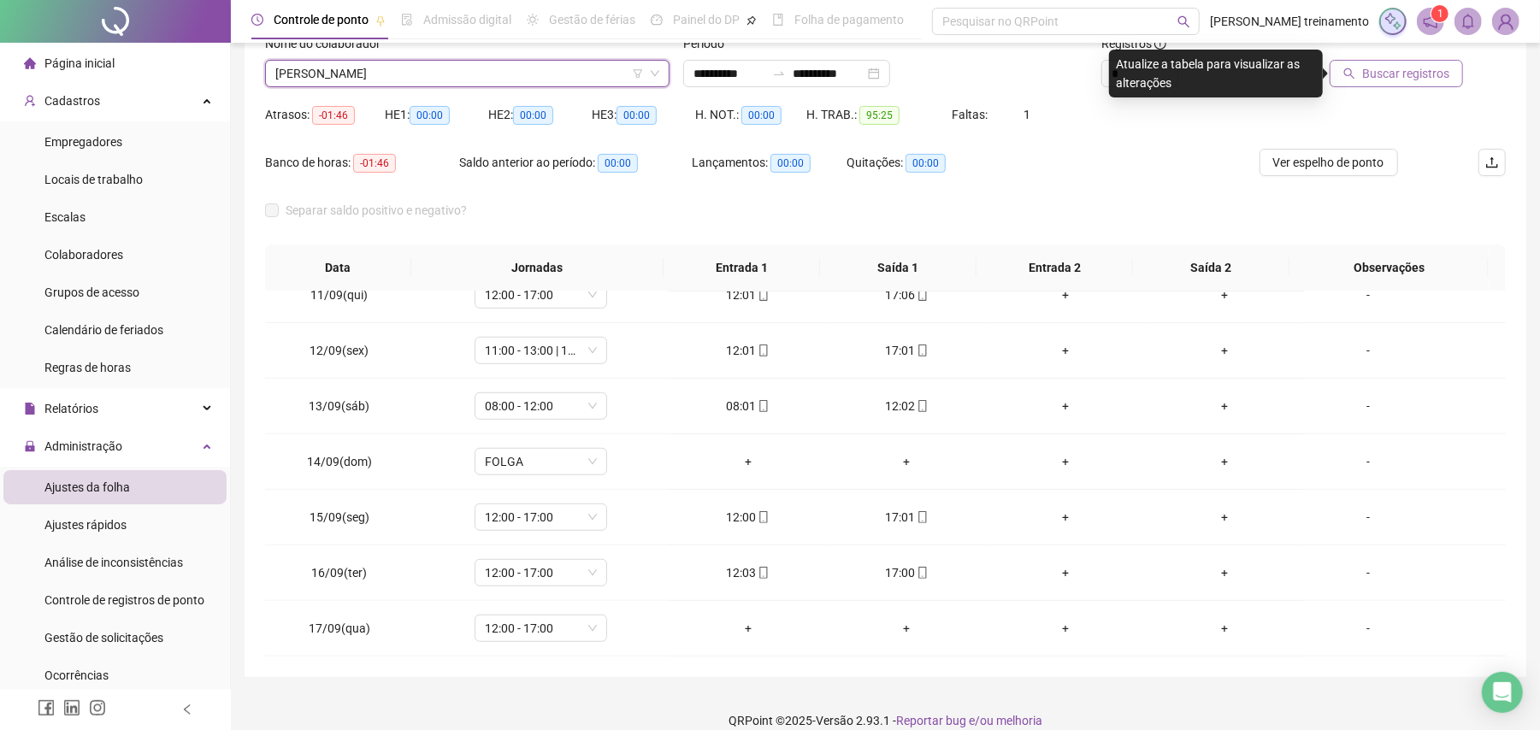
click at [1412, 75] on span "Buscar registros" at bounding box center [1405, 73] width 87 height 19
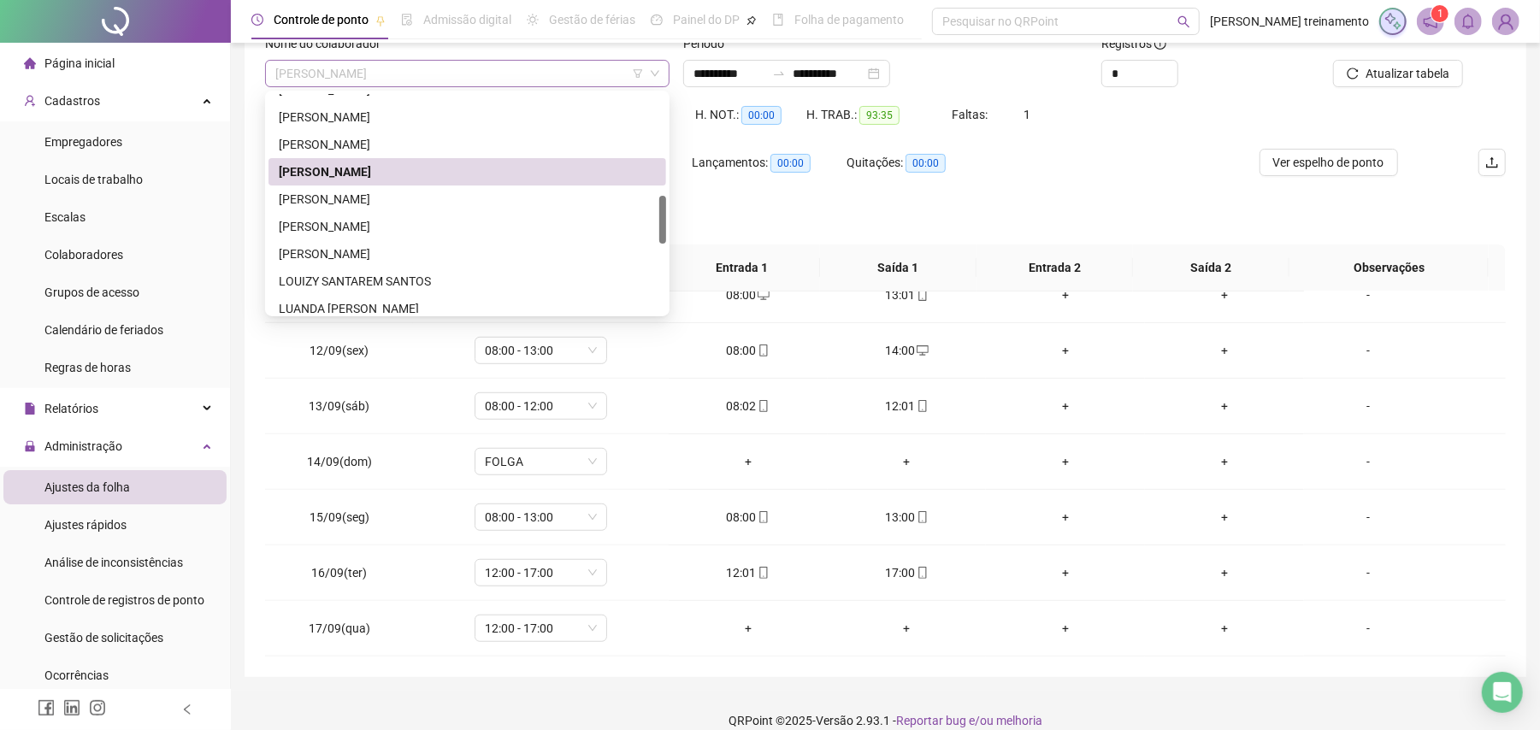
click at [555, 69] on span "[PERSON_NAME]" at bounding box center [467, 74] width 384 height 26
drag, startPoint x: 534, startPoint y: 197, endPoint x: 652, endPoint y: 196, distance: 117.1
click at [532, 199] on div "[PERSON_NAME]" at bounding box center [467, 199] width 377 height 19
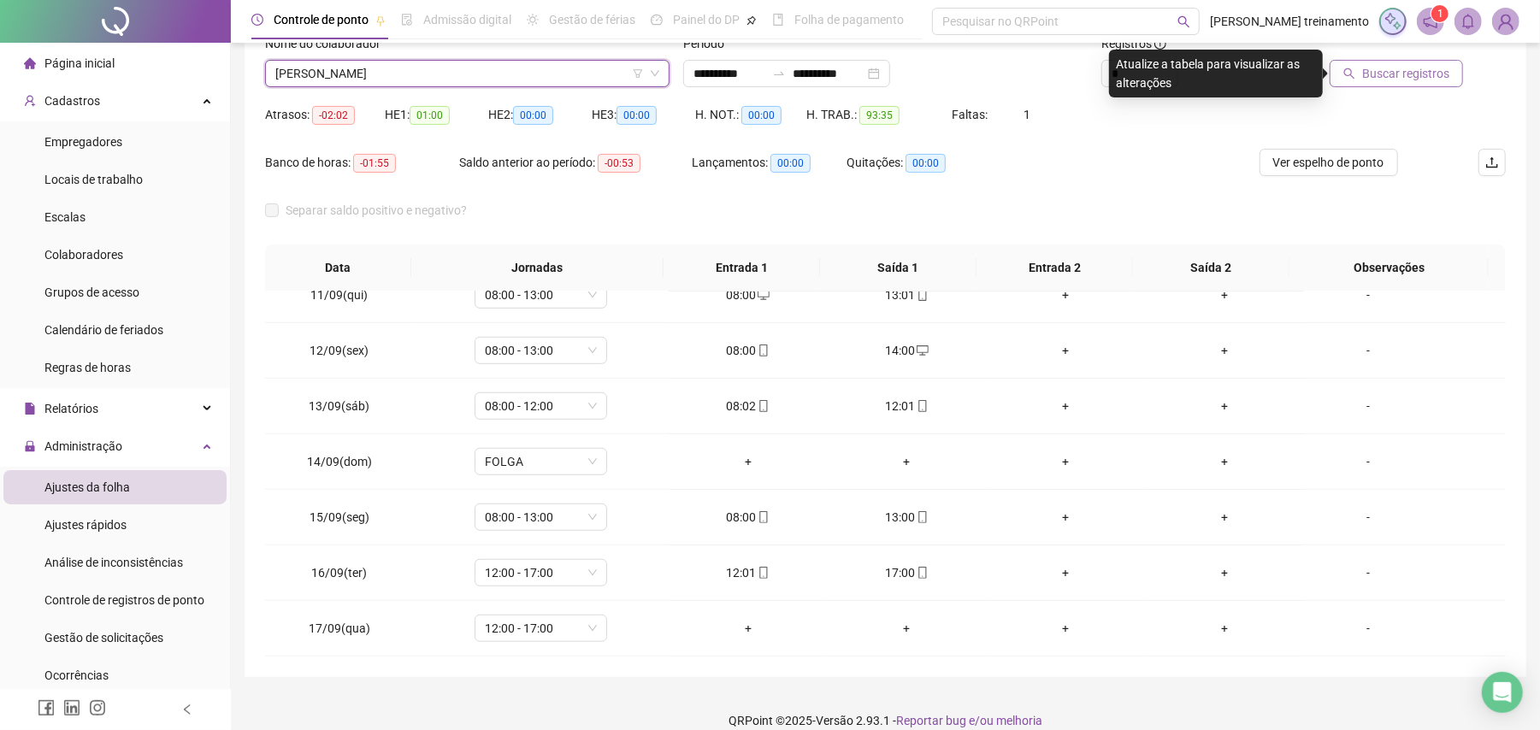
click at [1407, 72] on span "Buscar registros" at bounding box center [1405, 73] width 87 height 19
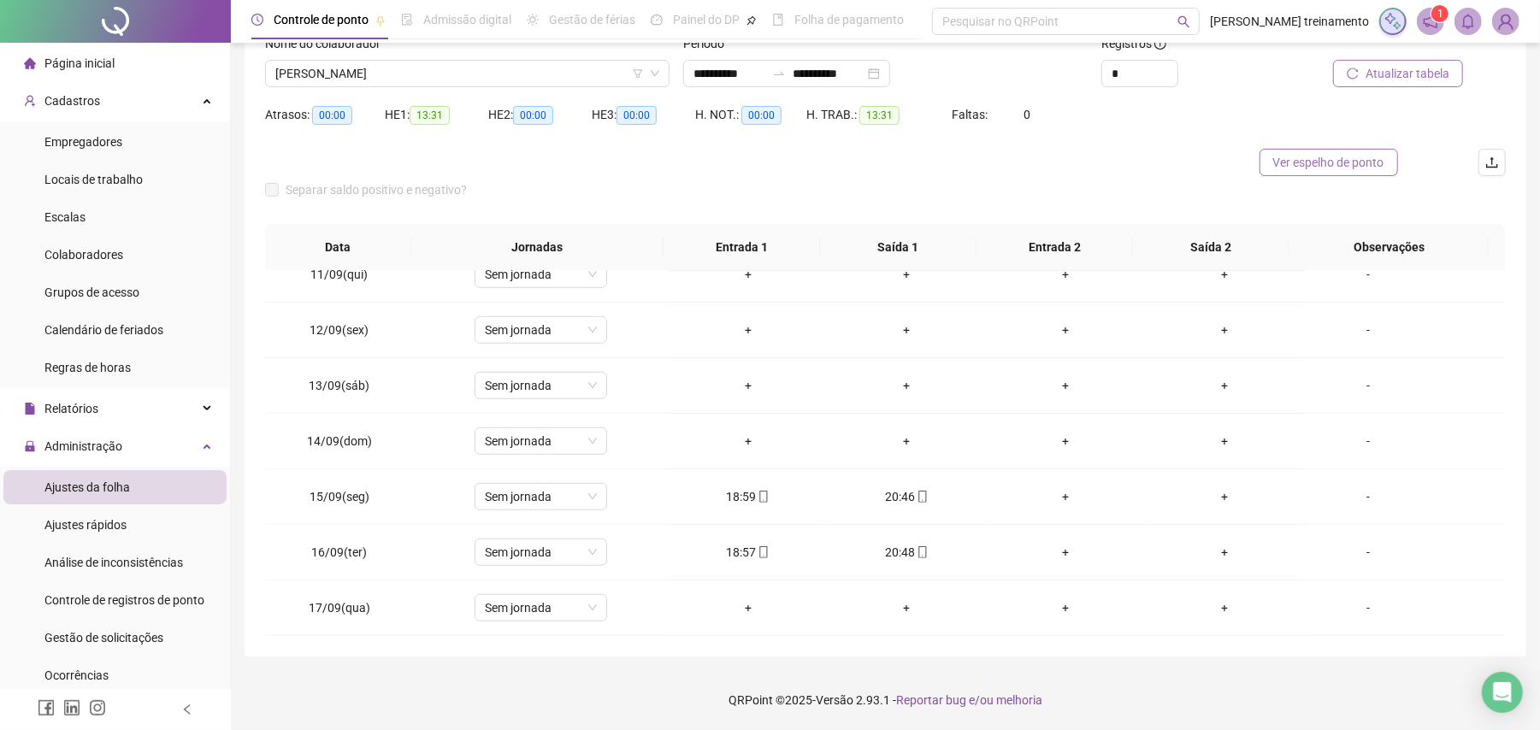
click at [1314, 166] on span "Ver espelho de ponto" at bounding box center [1328, 162] width 111 height 19
